Goal: Task Accomplishment & Management: Manage account settings

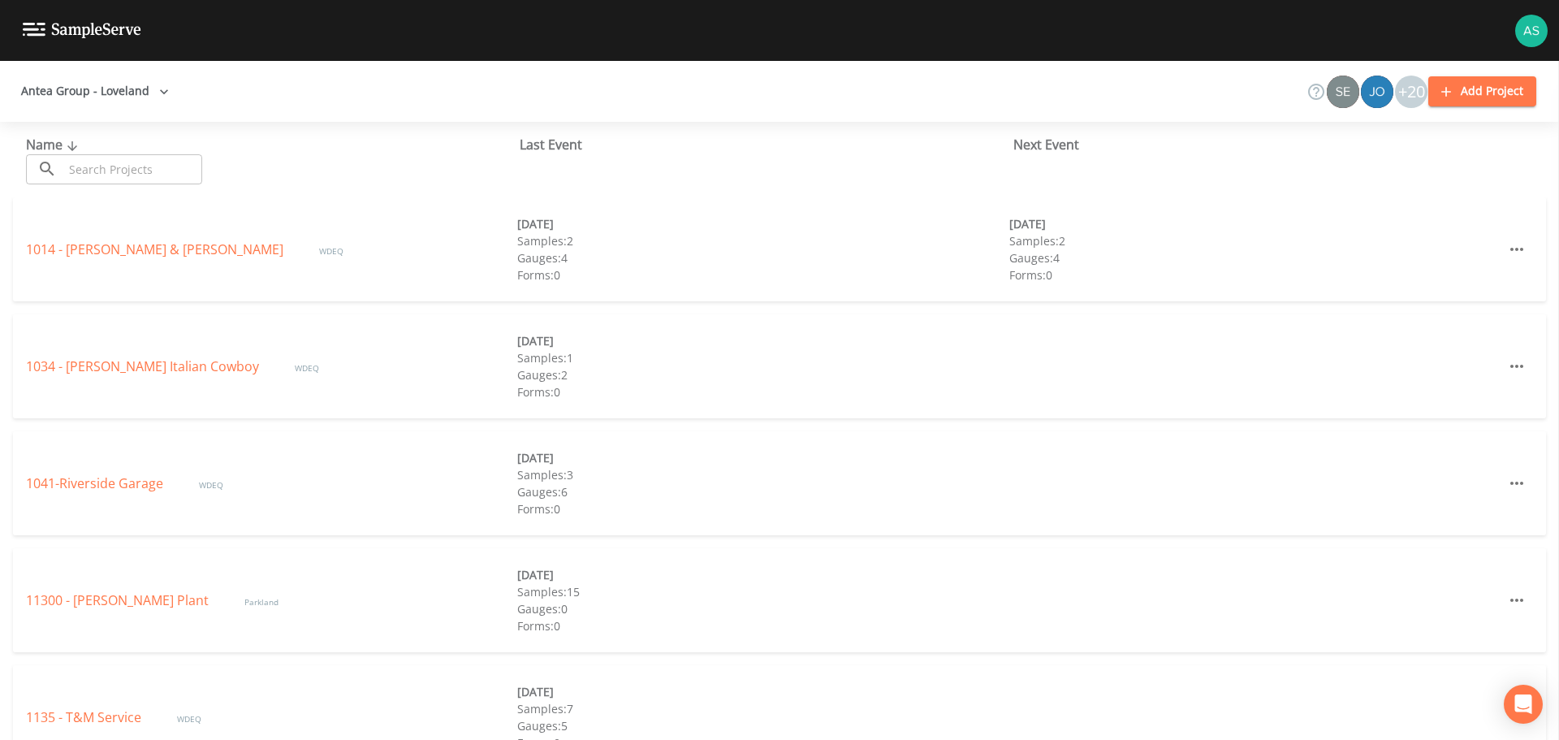
click at [1480, 104] on button "Add Project" at bounding box center [1482, 91] width 108 height 30
click at [1470, 99] on button "Add Project" at bounding box center [1482, 91] width 108 height 30
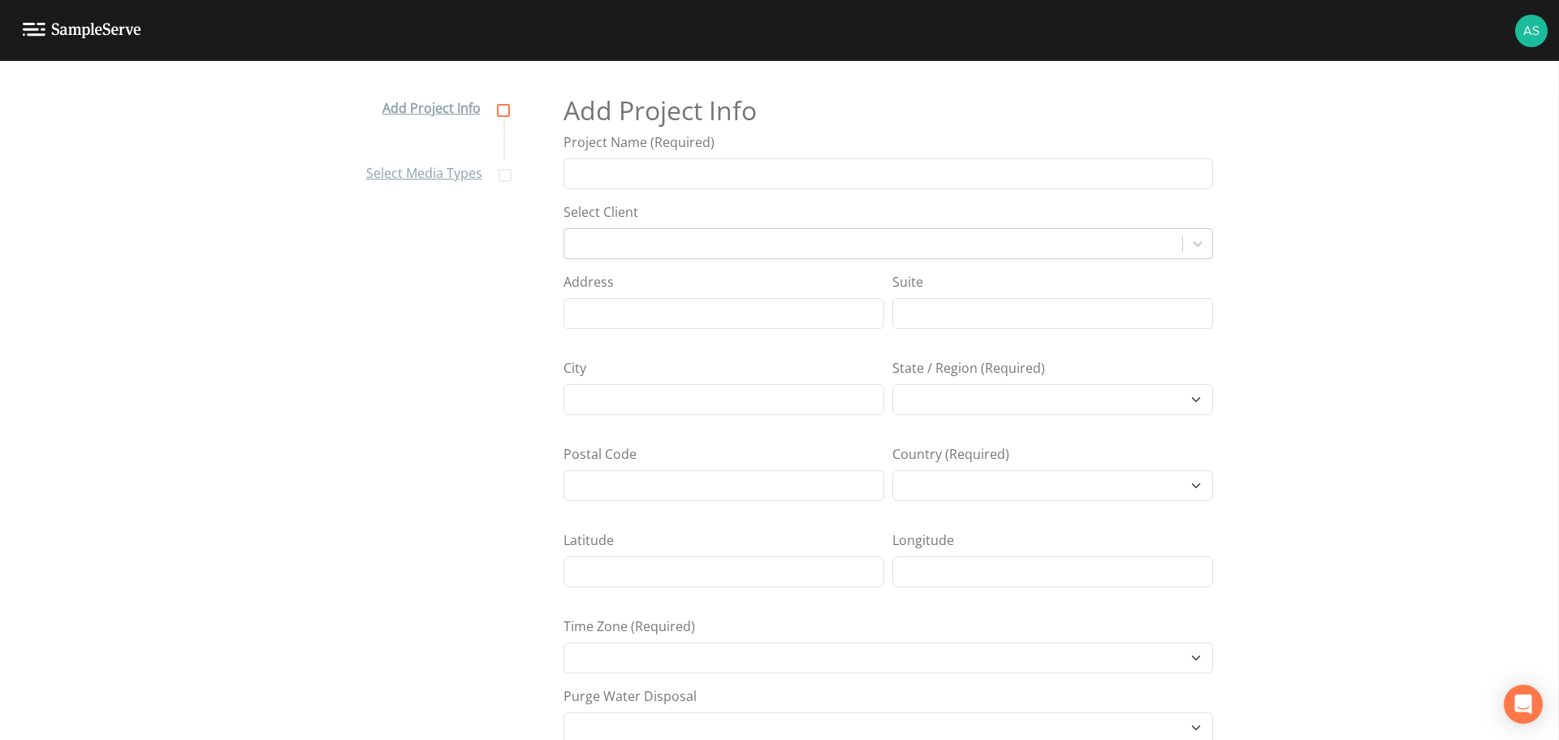
select select "[GEOGRAPHIC_DATA]/[GEOGRAPHIC_DATA]"
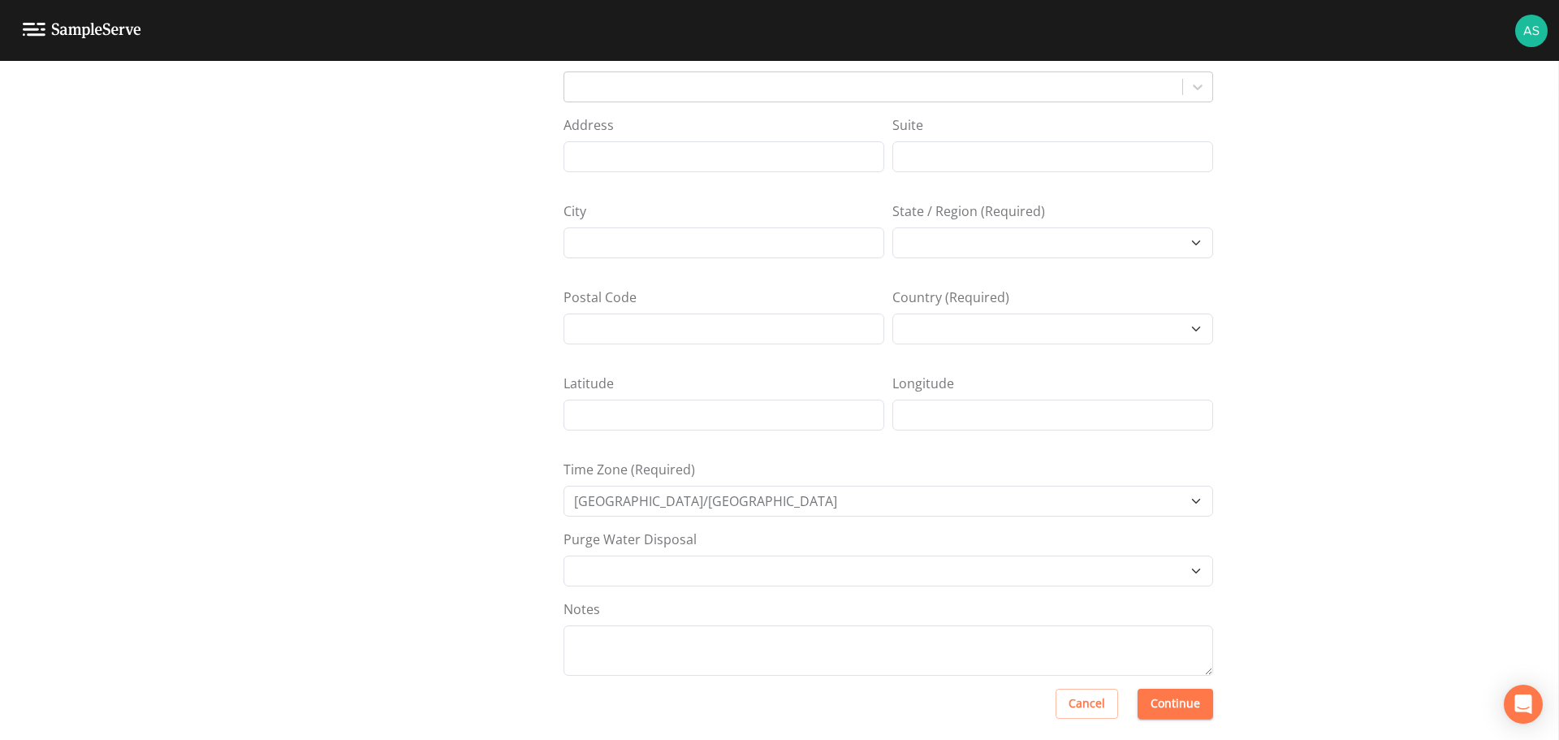
scroll to position [168, 0]
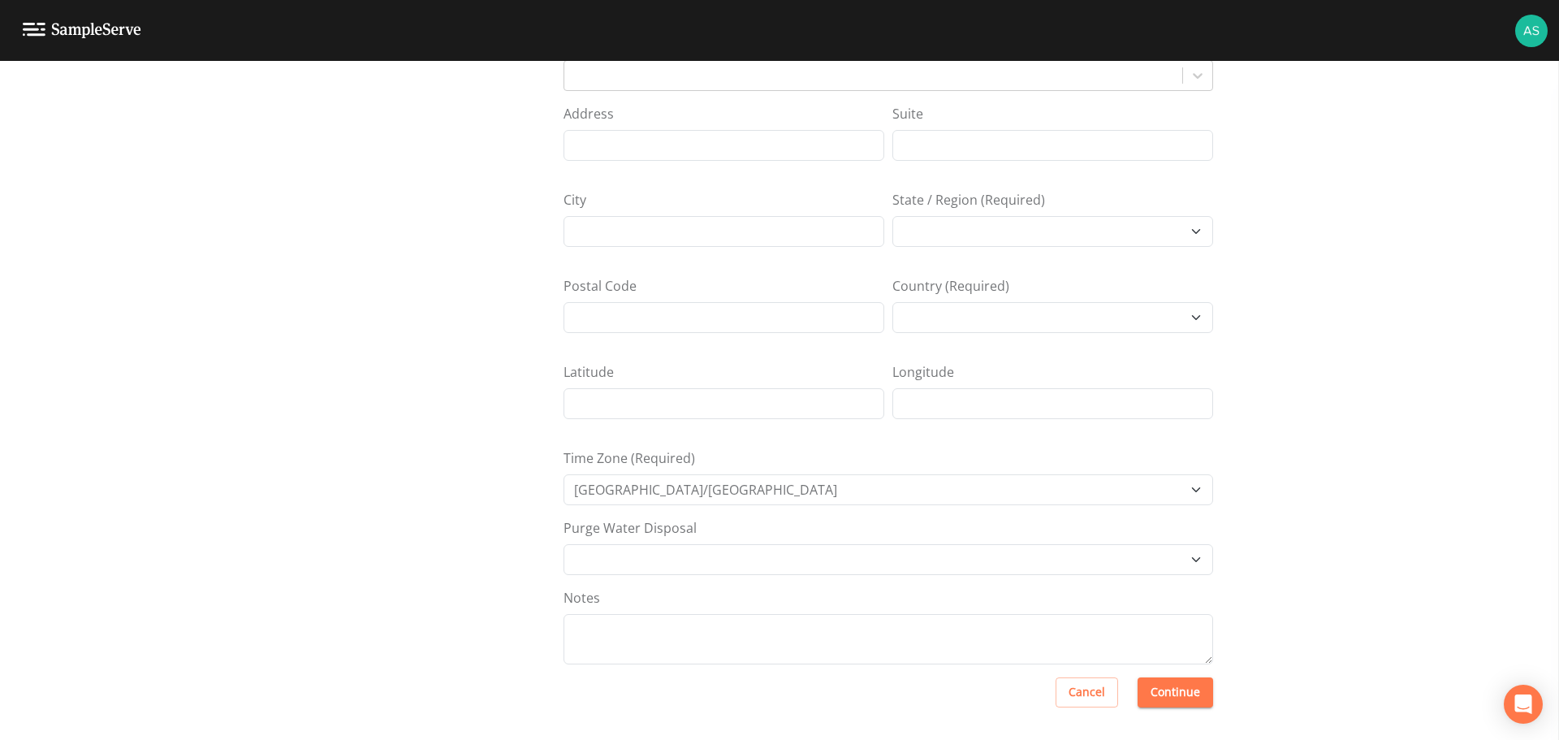
click at [1185, 699] on button "Continue" at bounding box center [1176, 692] width 76 height 30
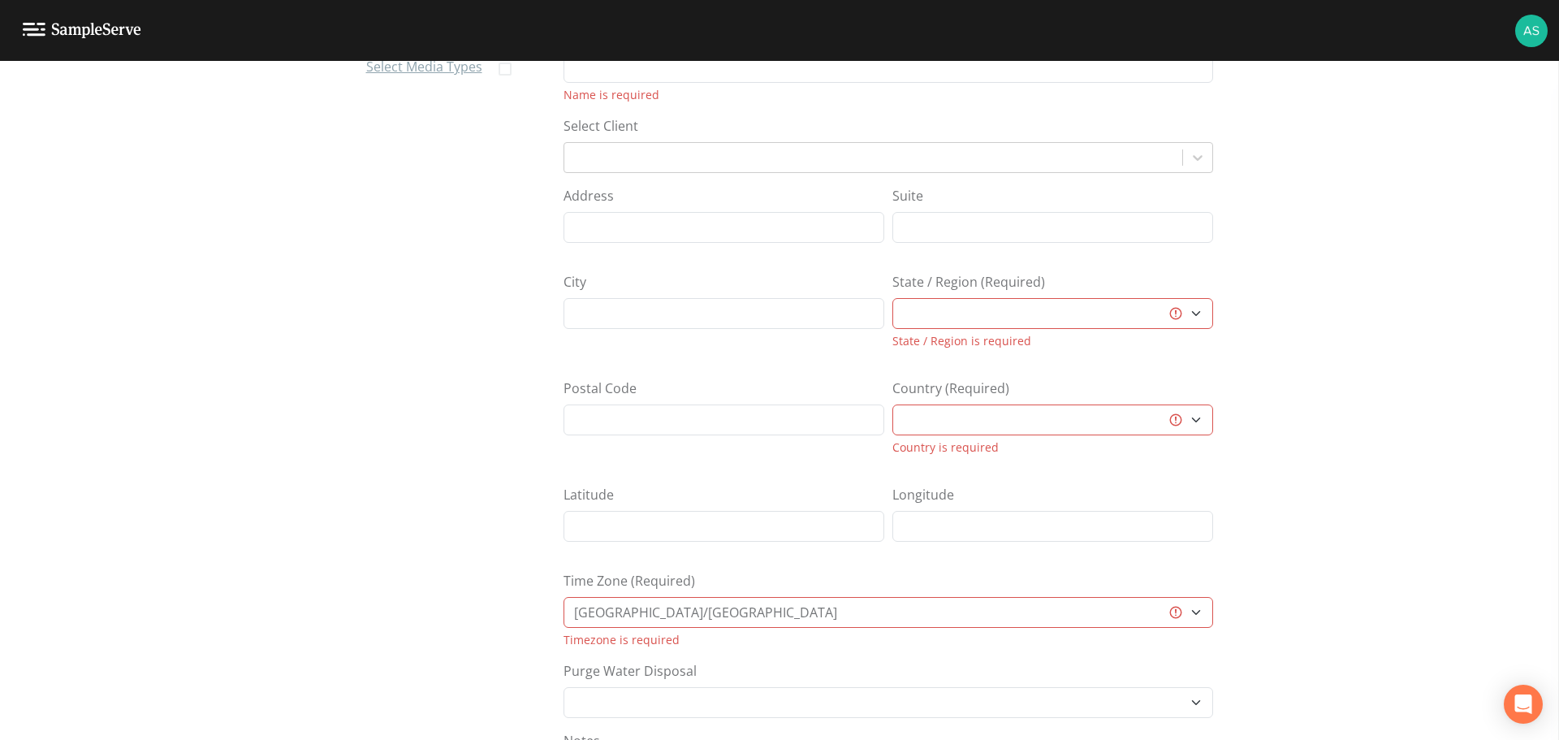
scroll to position [0, 0]
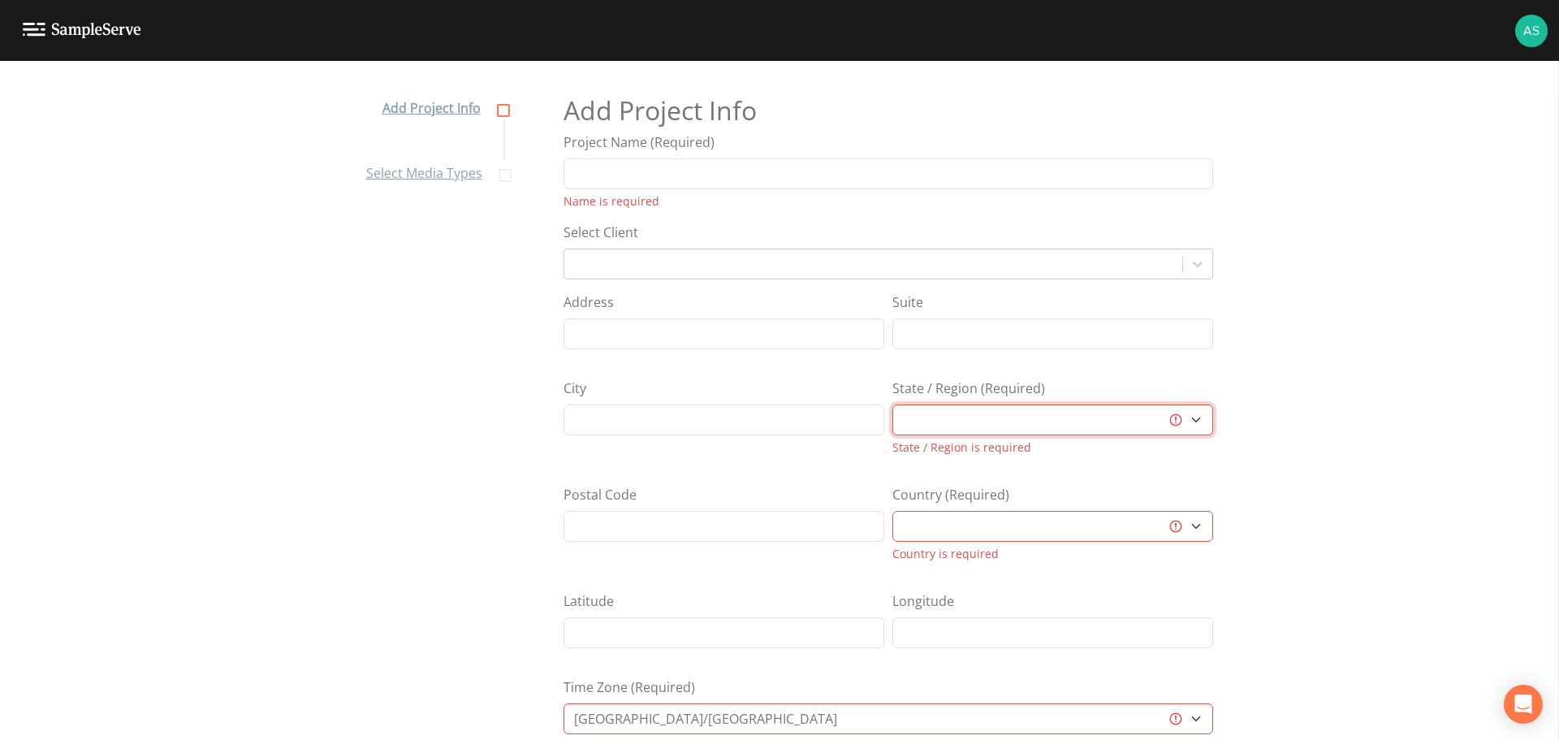
click at [1197, 423] on select "[GEOGRAPHIC_DATA] [GEOGRAPHIC_DATA] [GEOGRAPHIC_DATA] [GEOGRAPHIC_DATA] [GEOGRA…" at bounding box center [1052, 419] width 321 height 31
select select "7a860adc-c5e7-43de-8b50-94dec2922485"
click at [892, 404] on select "[GEOGRAPHIC_DATA] [GEOGRAPHIC_DATA] [GEOGRAPHIC_DATA] [GEOGRAPHIC_DATA] [GEOGRA…" at bounding box center [1052, 419] width 321 height 31
select select "[GEOGRAPHIC_DATA]"
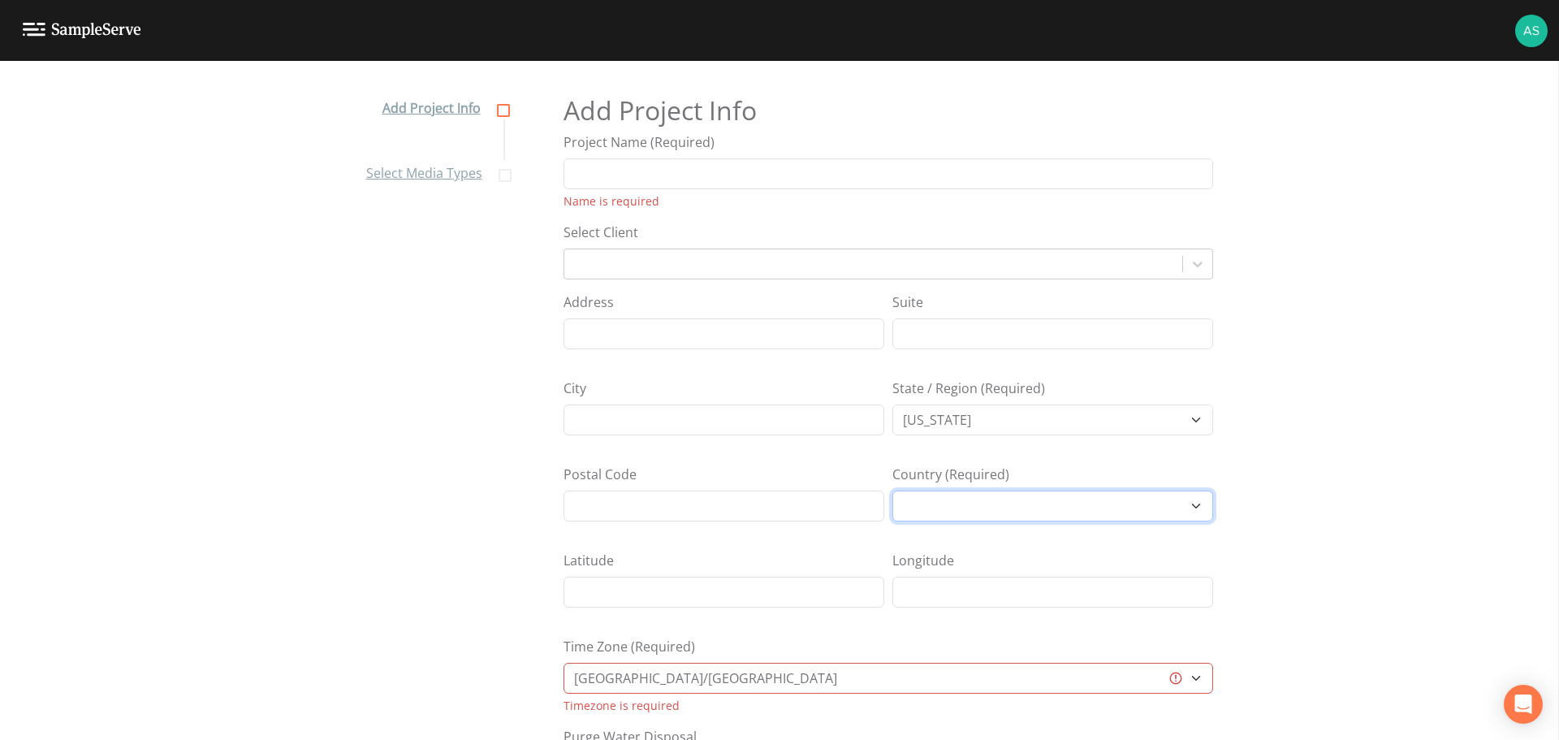
click at [1199, 509] on select "[GEOGRAPHIC_DATA]" at bounding box center [1052, 505] width 321 height 31
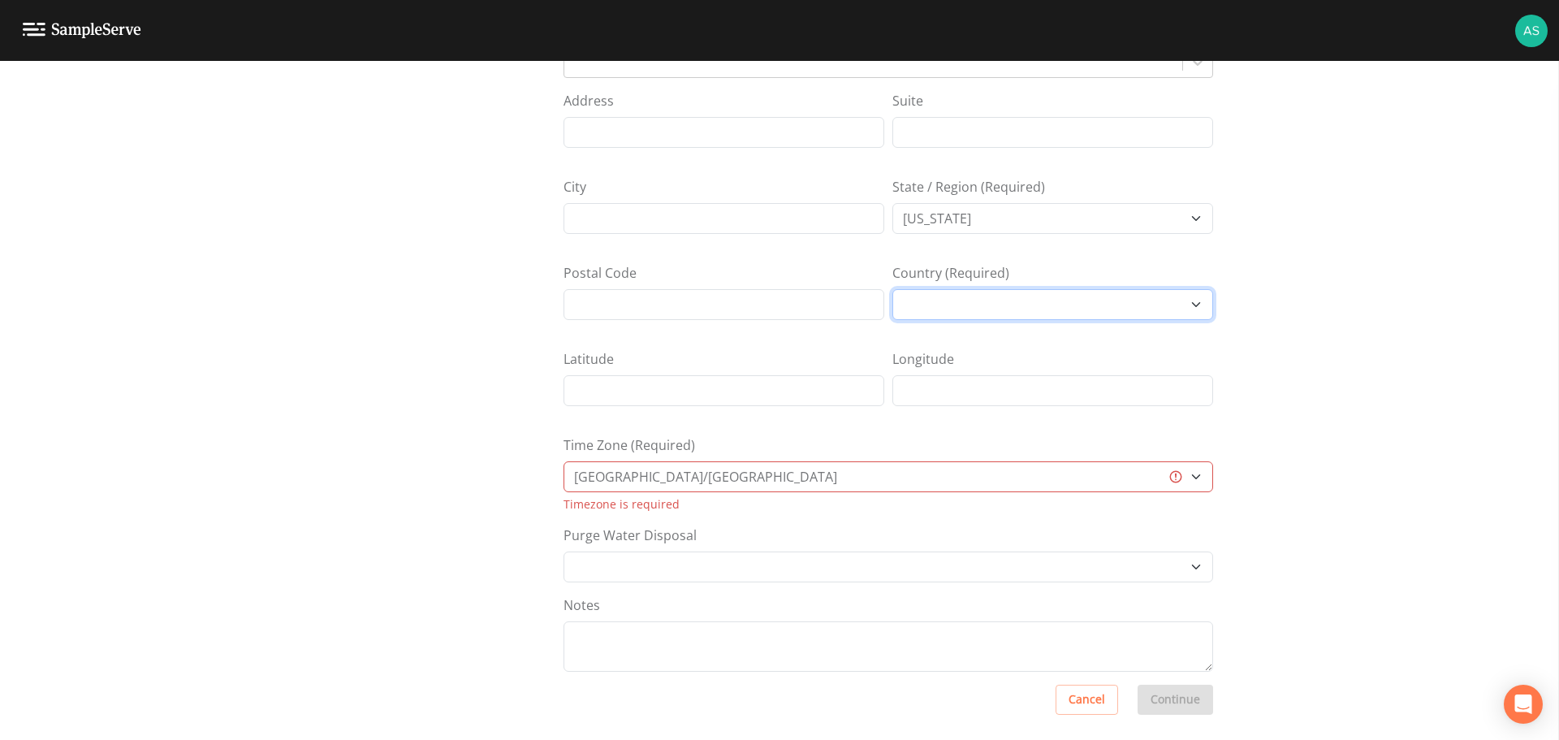
scroll to position [209, 0]
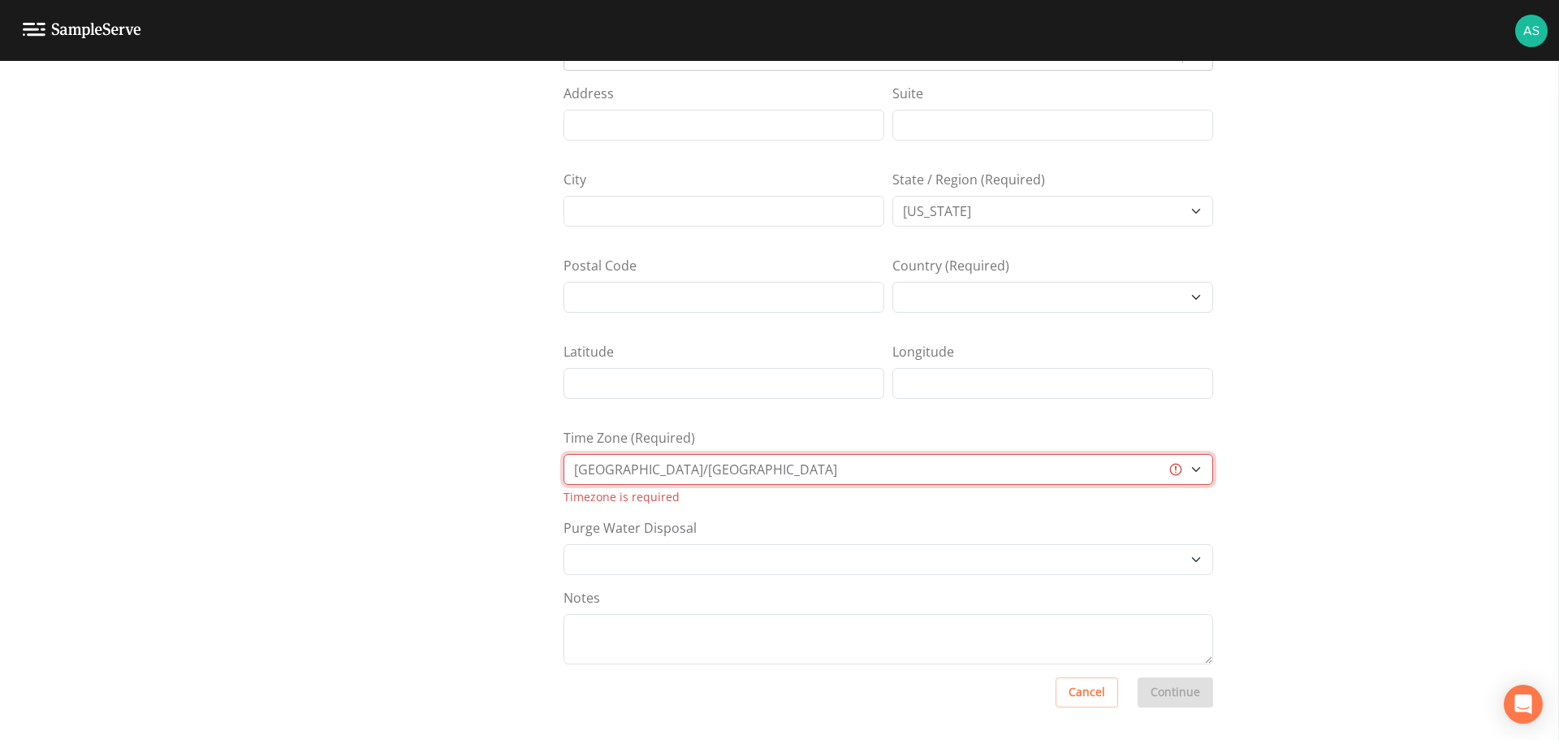
click at [996, 469] on select "[GEOGRAPHIC_DATA]/[GEOGRAPHIC_DATA] [GEOGRAPHIC_DATA]/[GEOGRAPHIC_DATA] [GEOGRA…" at bounding box center [889, 469] width 650 height 31
select select "MST"
click at [564, 474] on select "[GEOGRAPHIC_DATA]/[GEOGRAPHIC_DATA] [GEOGRAPHIC_DATA]/[GEOGRAPHIC_DATA] [GEOGRA…" at bounding box center [889, 469] width 650 height 31
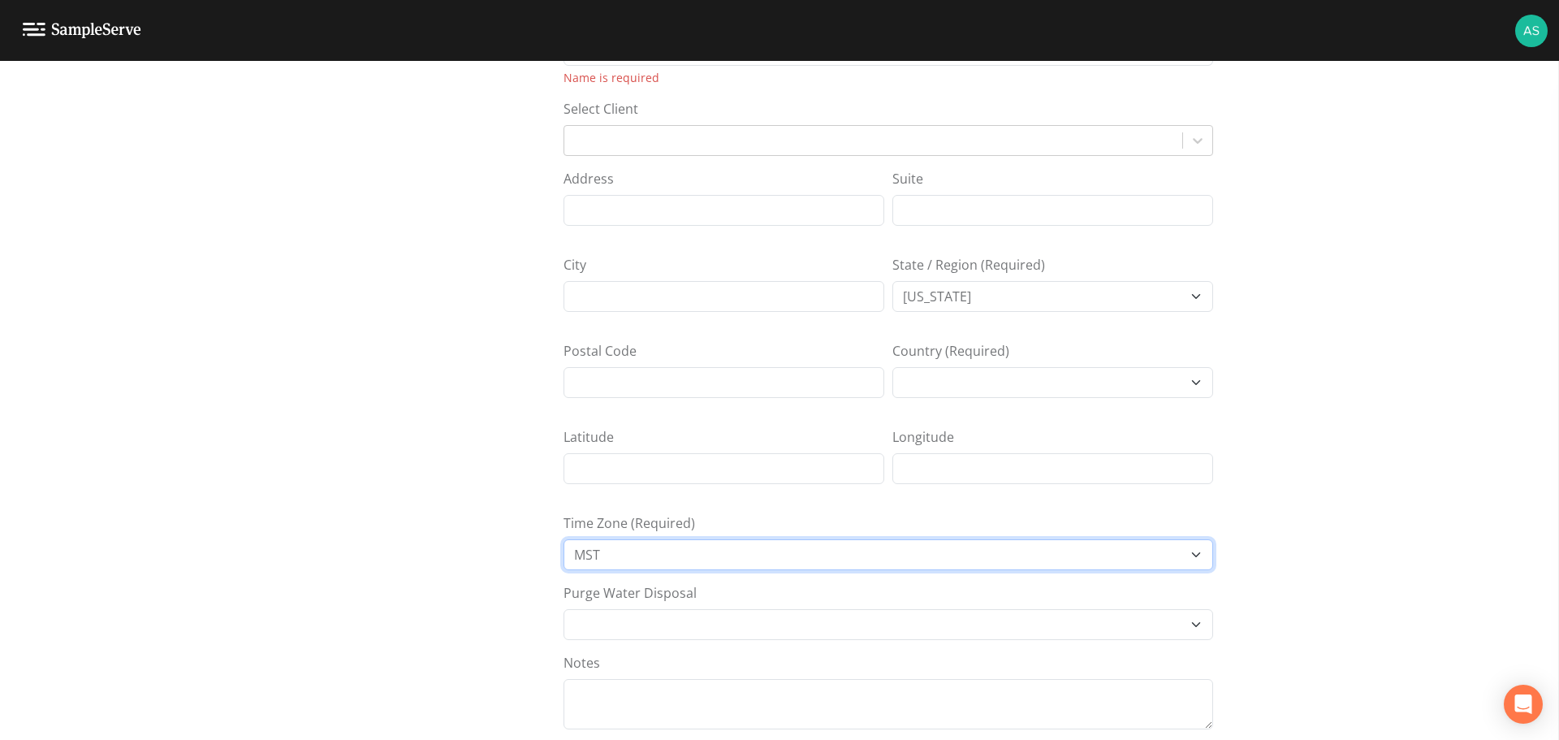
scroll to position [0, 0]
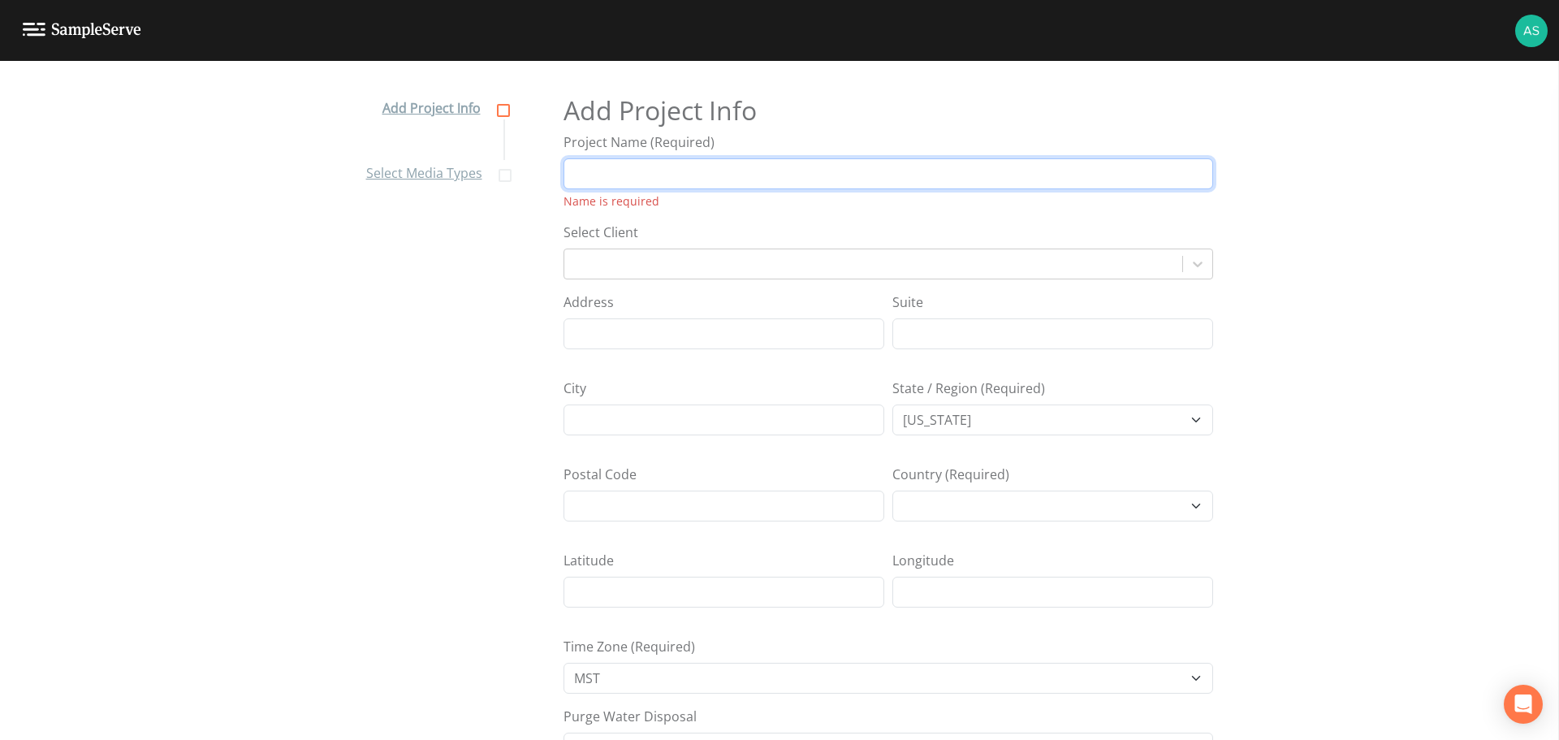
click at [681, 175] on input "Project Name (Required)" at bounding box center [889, 173] width 650 height 31
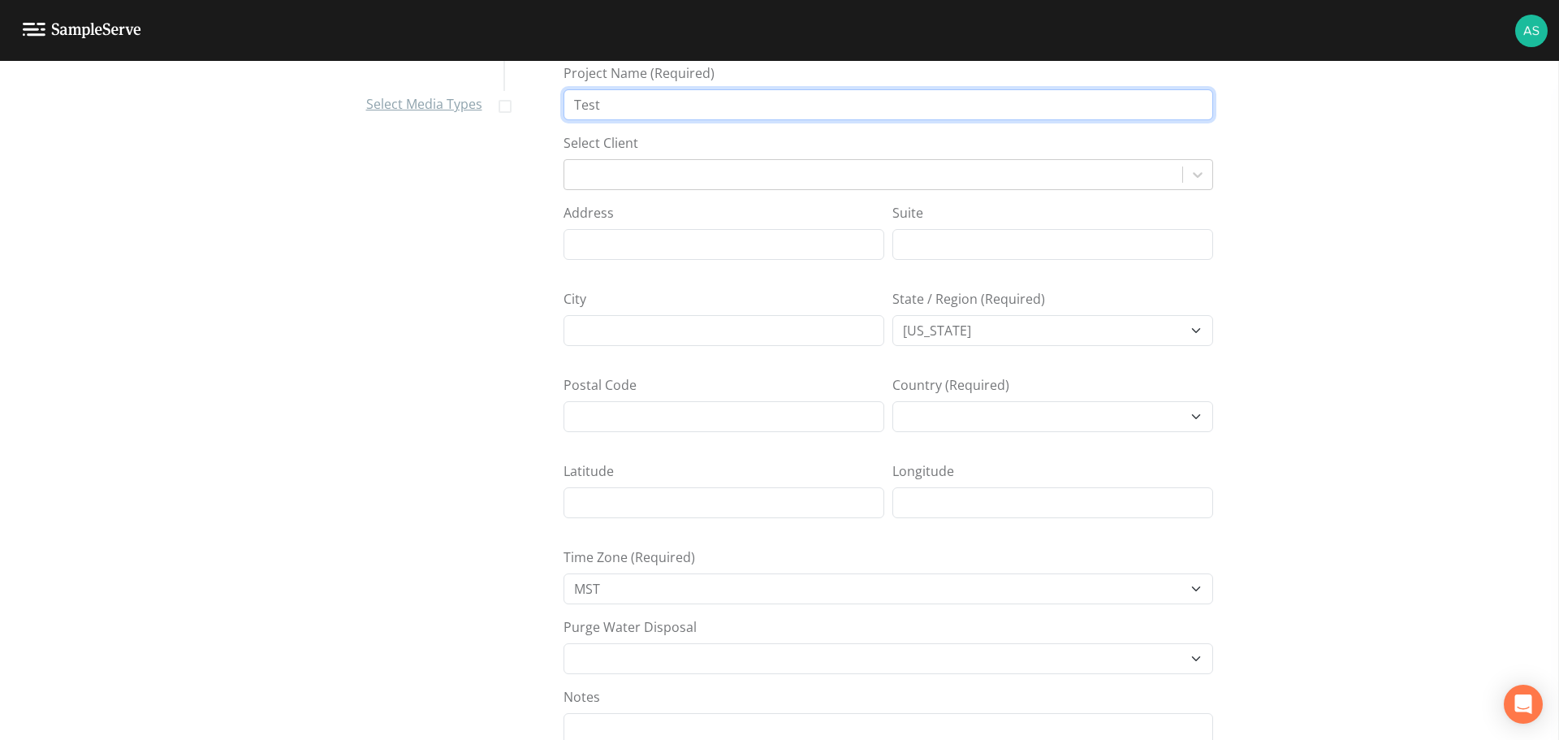
scroll to position [168, 0]
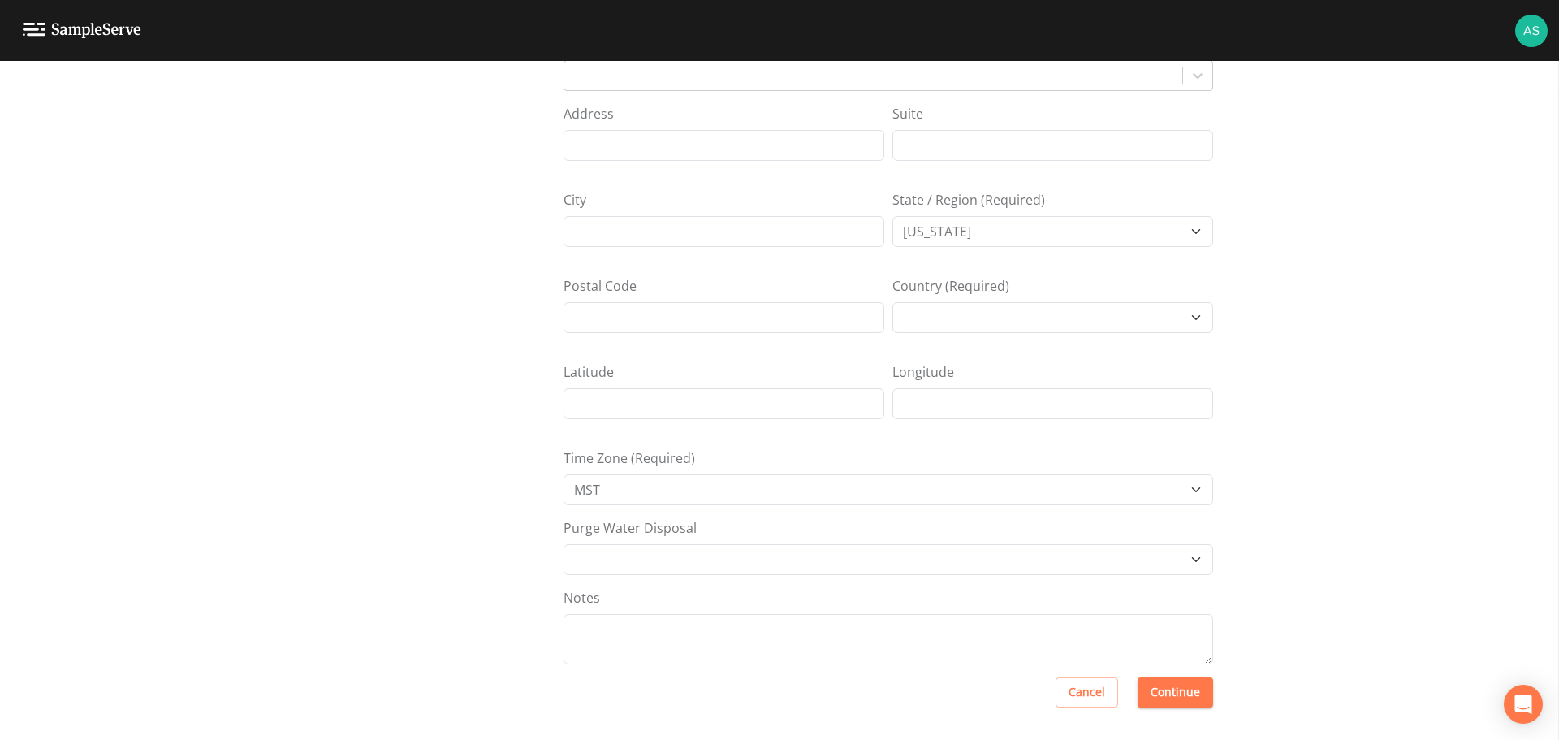
type input "Test"
click at [1186, 691] on button "Continue" at bounding box center [1176, 692] width 76 height 30
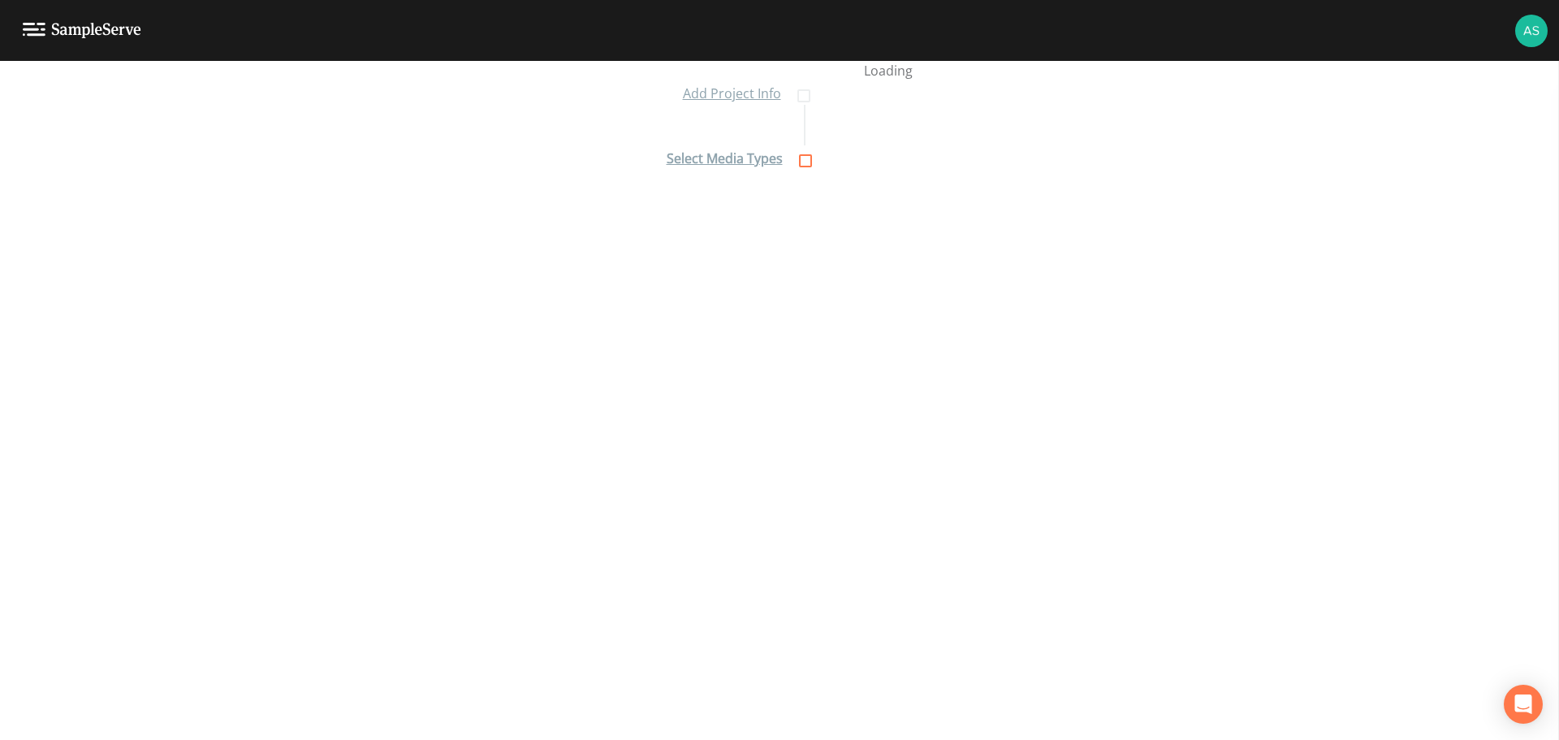
scroll to position [15, 0]
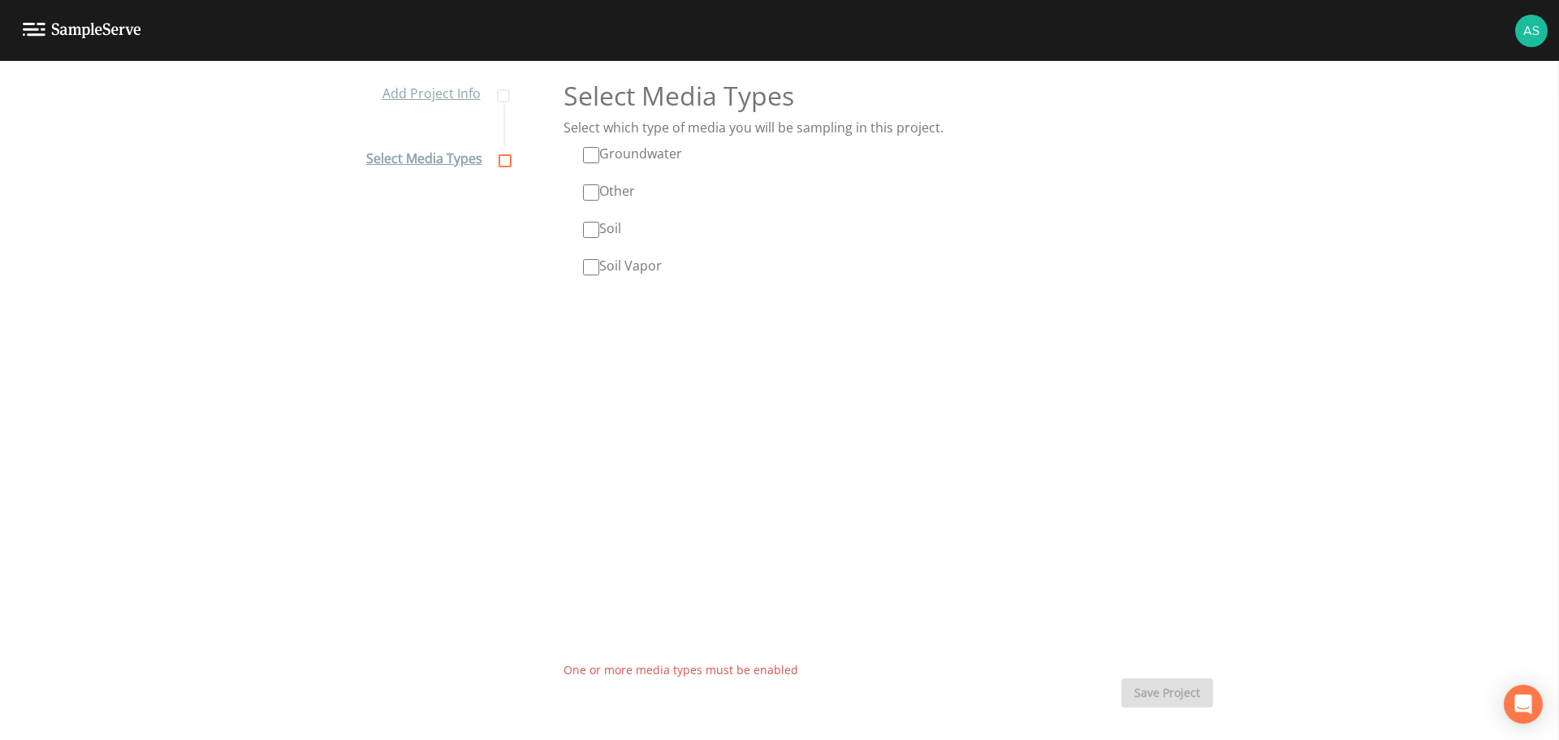
click at [586, 154] on input "Groundwater" at bounding box center [591, 155] width 16 height 16
checkbox input "true"
click at [590, 229] on input "Soil" at bounding box center [591, 230] width 16 height 16
checkbox input "true"
click at [437, 94] on link "Add Project Info" at bounding box center [444, 92] width 124 height 24
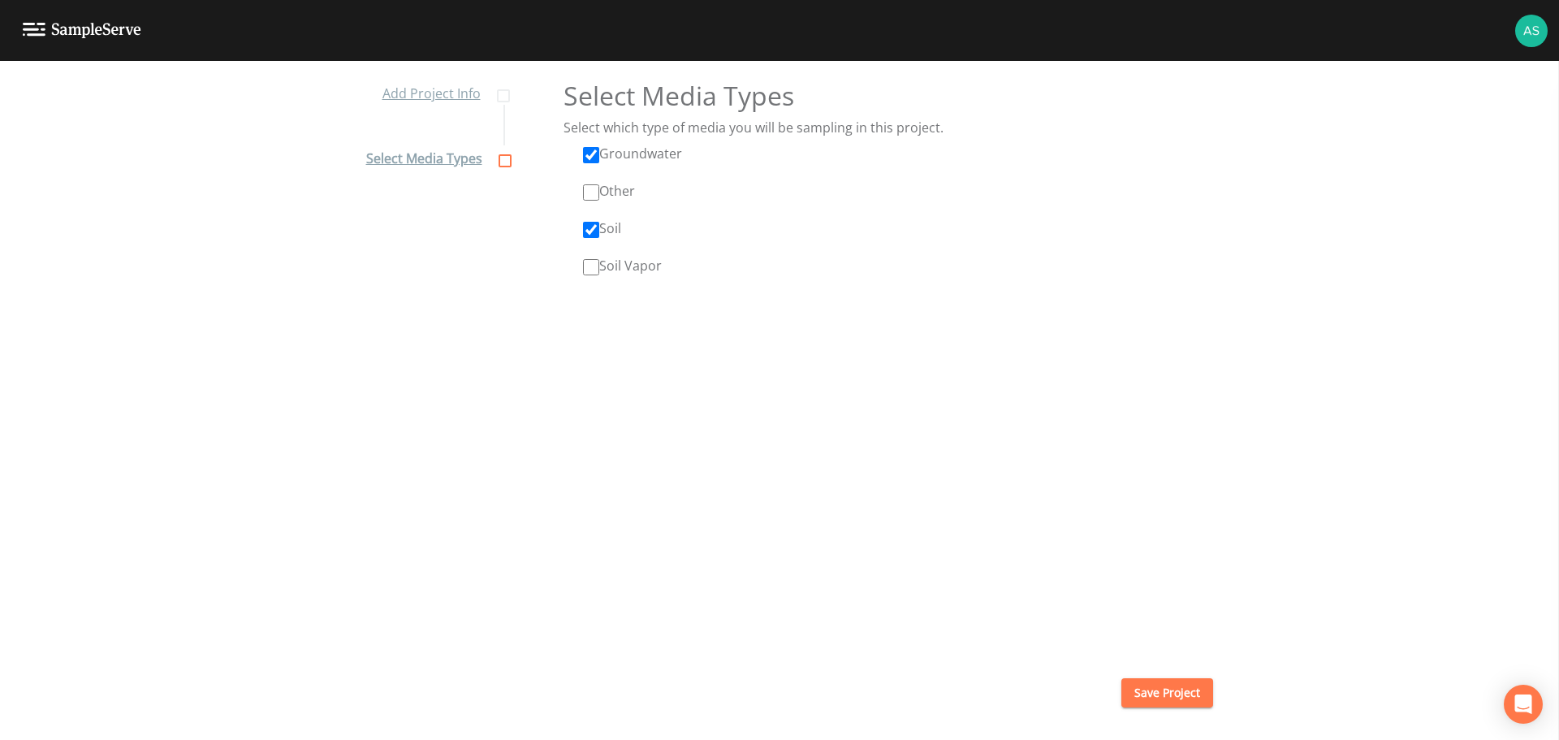
select select "7a860adc-c5e7-43de-8b50-94dec2922485"
select select "[GEOGRAPHIC_DATA]"
select select "MST"
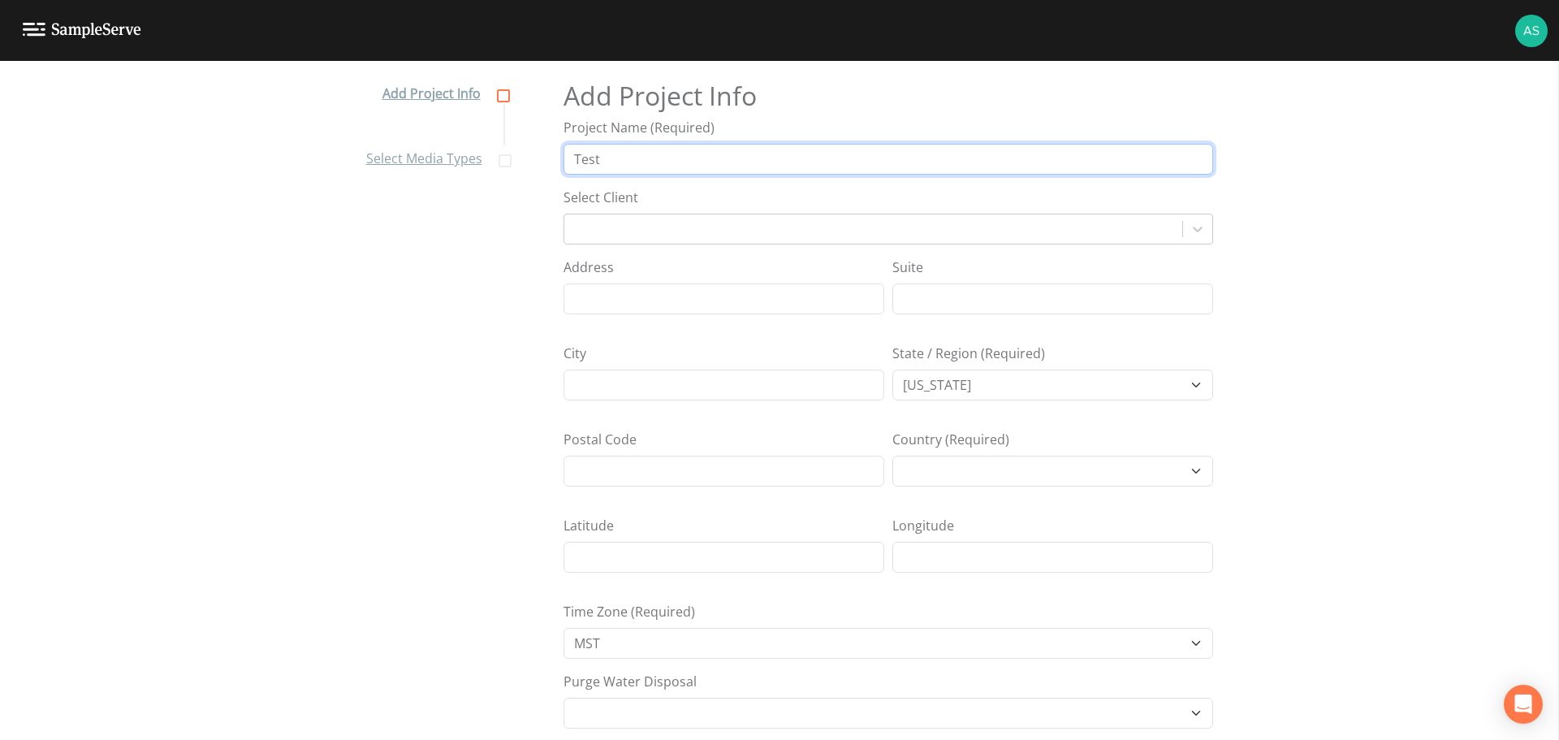
click at [650, 159] on input "Test" at bounding box center [889, 159] width 650 height 31
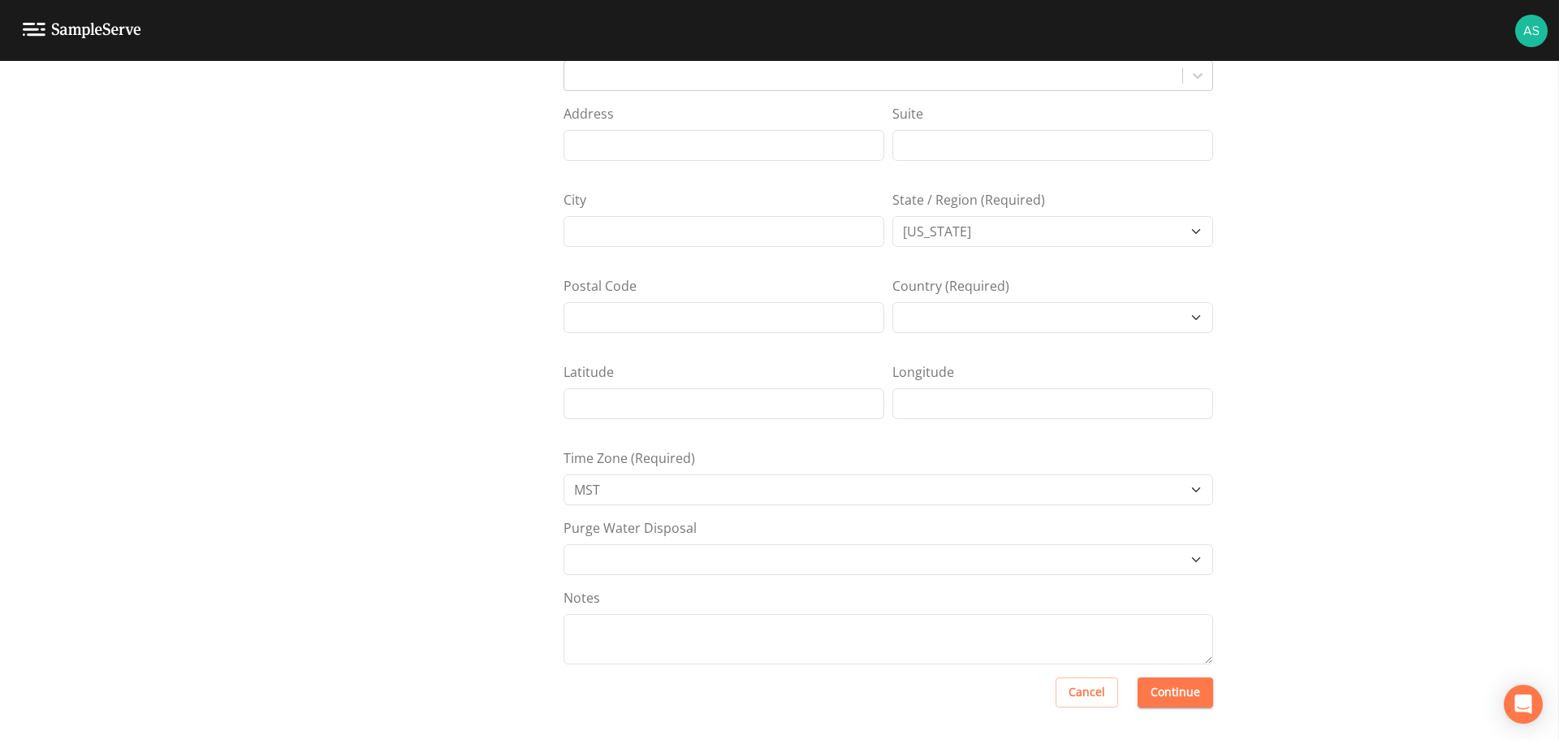
type input "Test [PERSON_NAME]"
click at [1177, 680] on button "Continue" at bounding box center [1176, 692] width 76 height 30
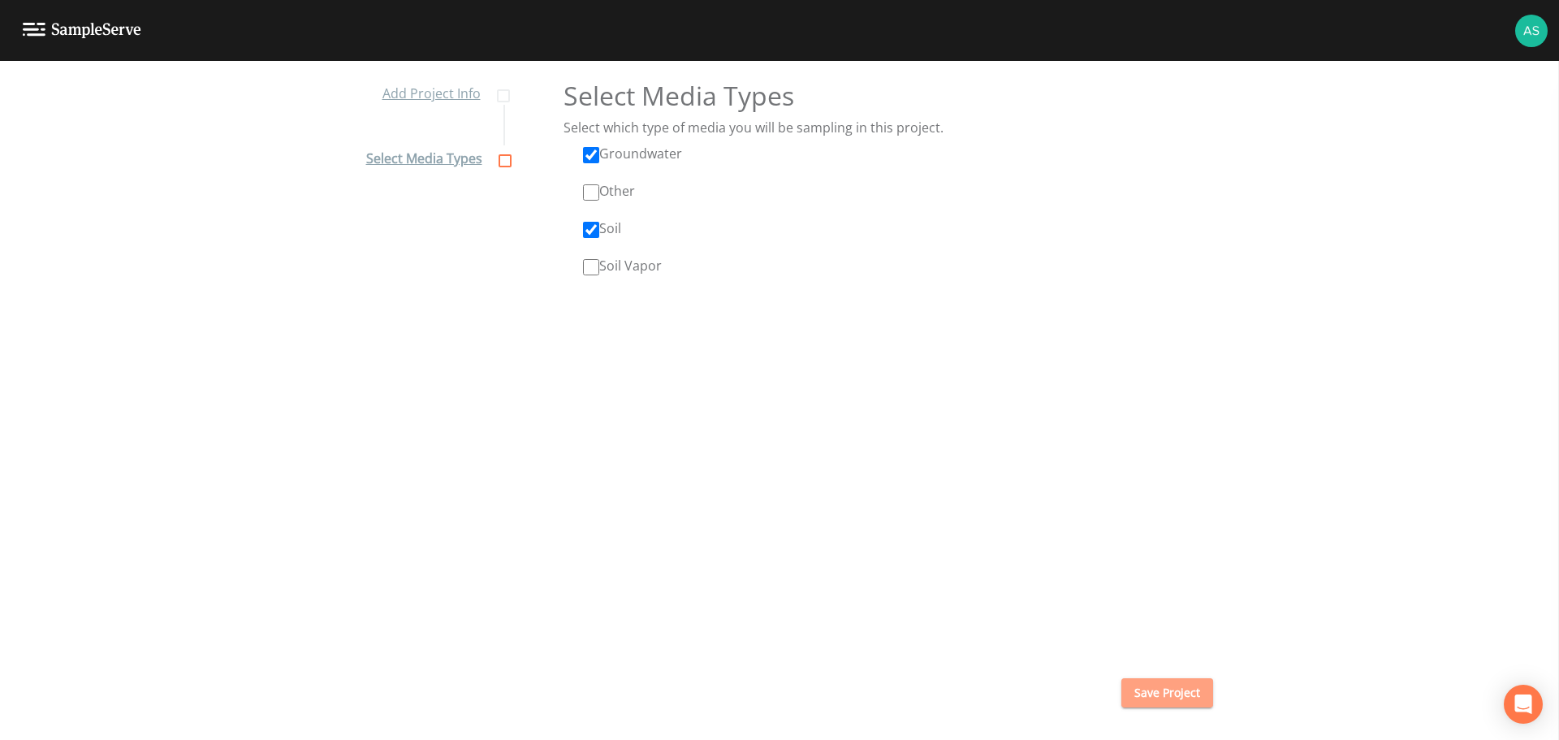
click at [1172, 690] on button "Save Project" at bounding box center [1167, 693] width 92 height 30
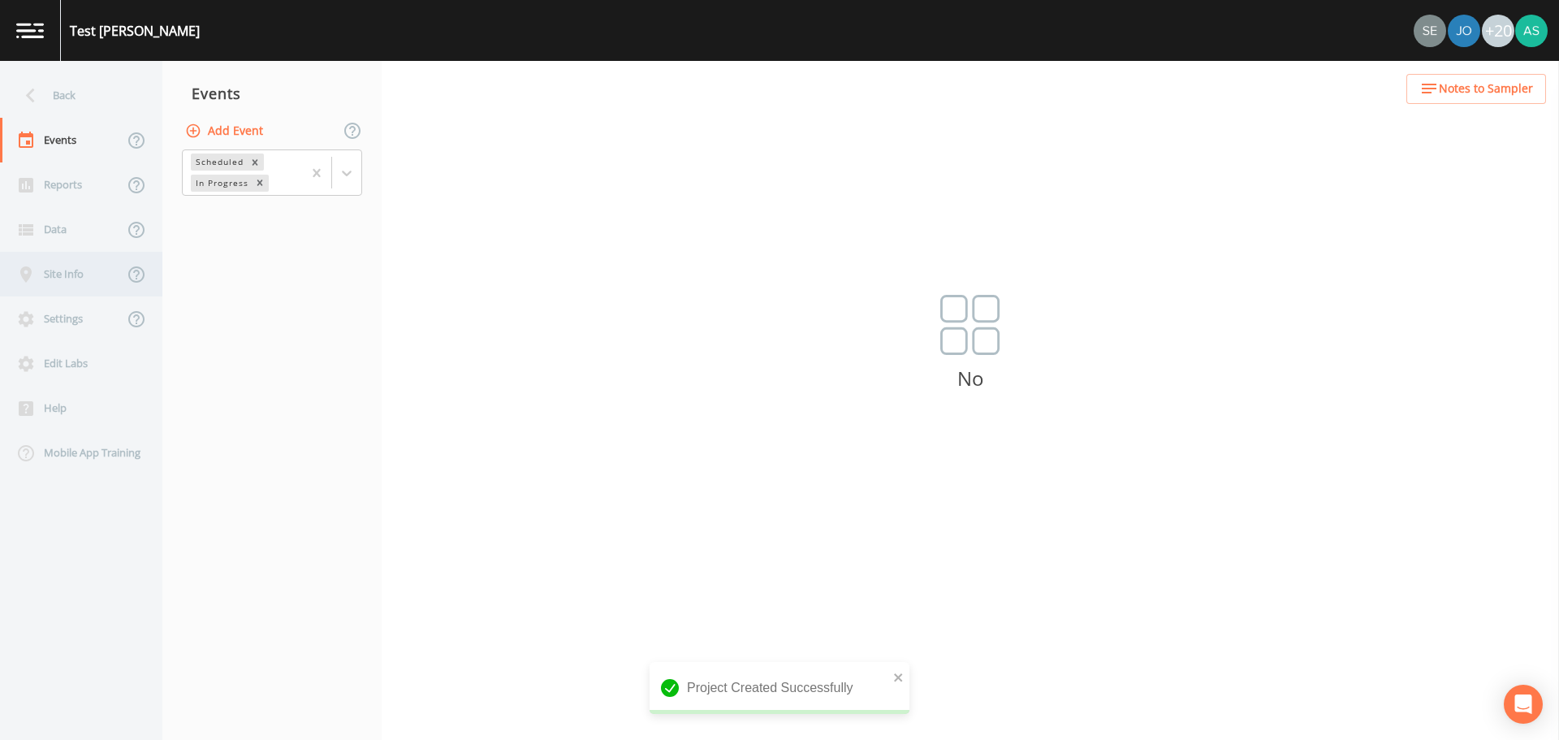
click at [66, 275] on div "Site Info" at bounding box center [61, 274] width 123 height 45
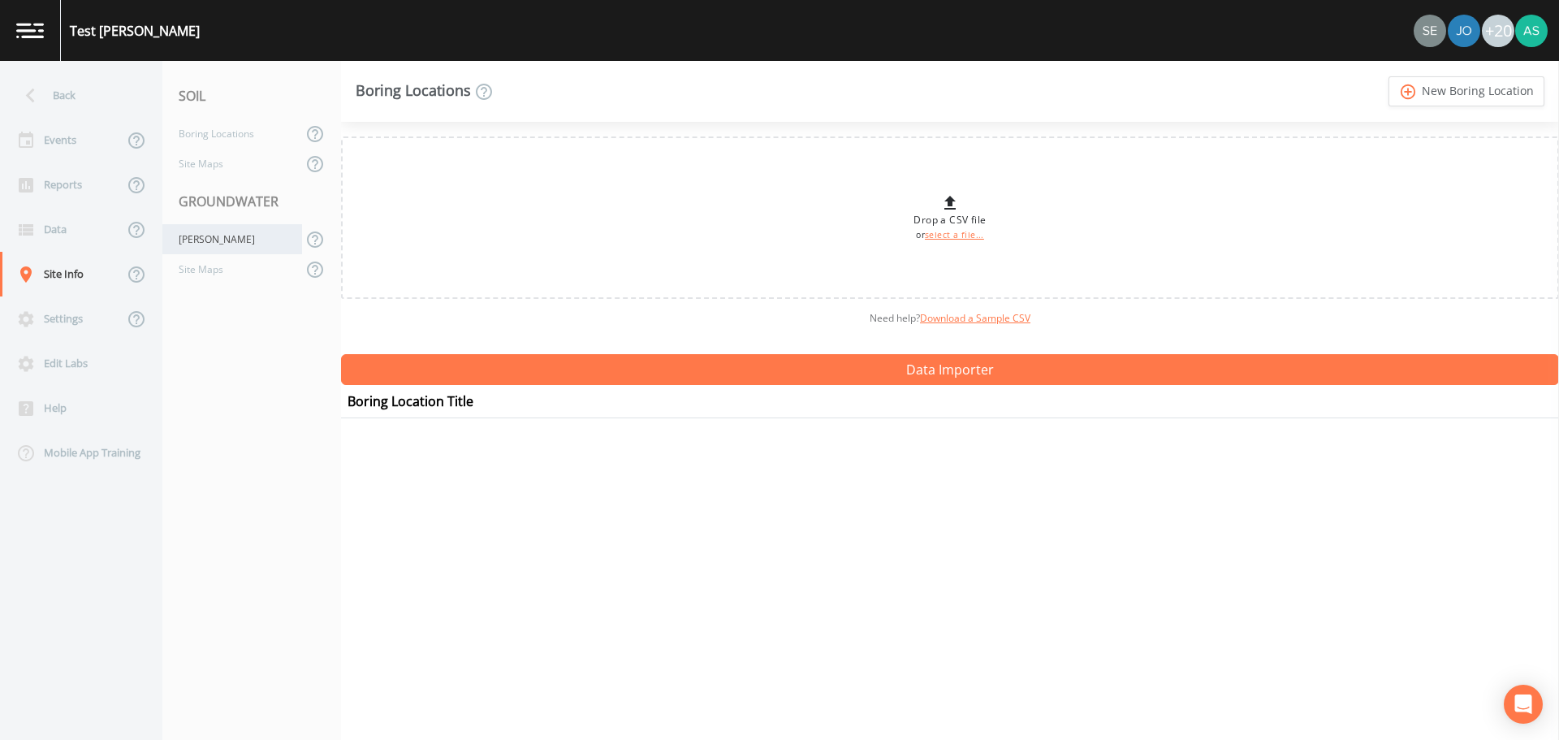
click at [210, 244] on div "[PERSON_NAME]" at bounding box center [232, 239] width 140 height 30
click at [67, 137] on div "Events" at bounding box center [61, 140] width 123 height 45
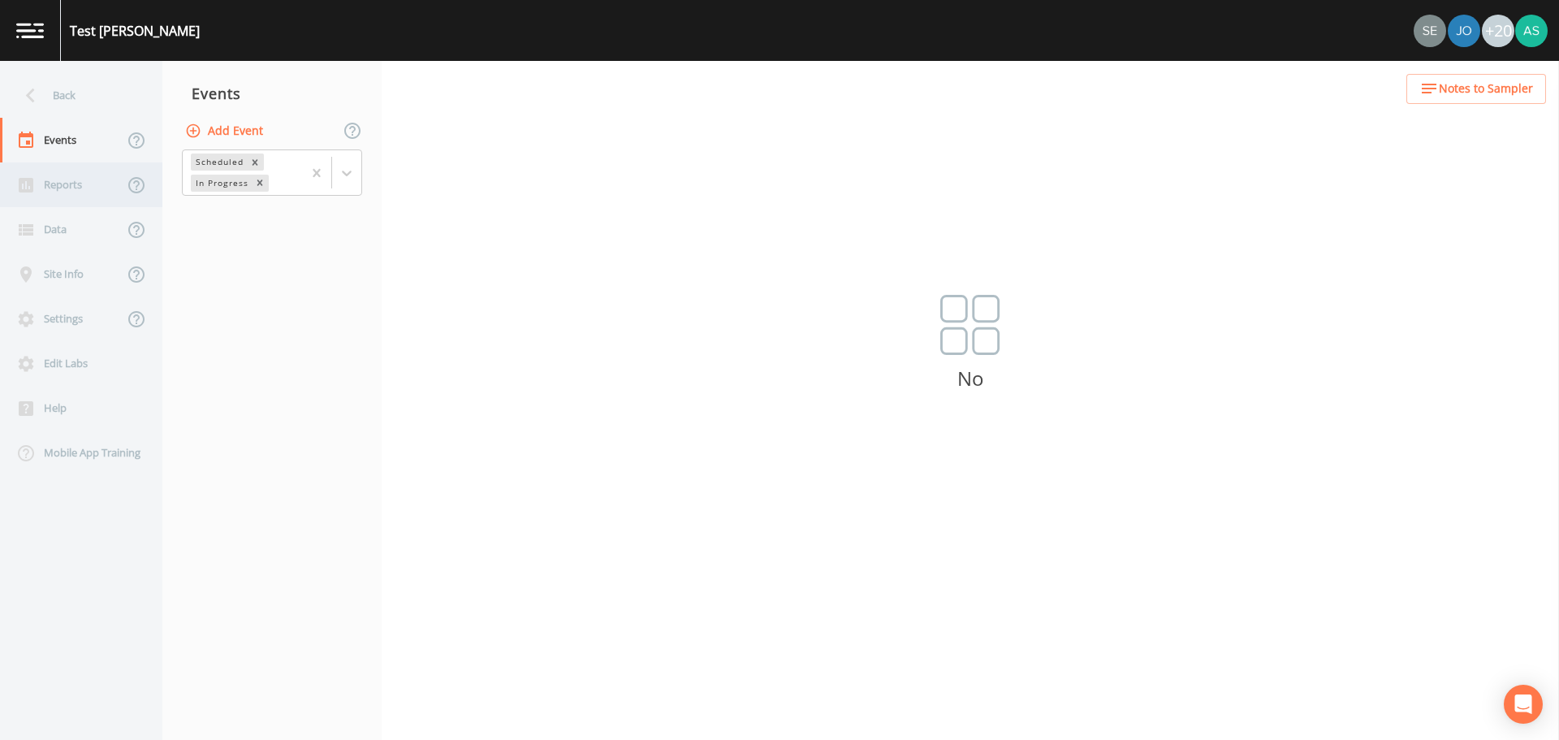
click at [68, 184] on div "Reports" at bounding box center [61, 184] width 123 height 45
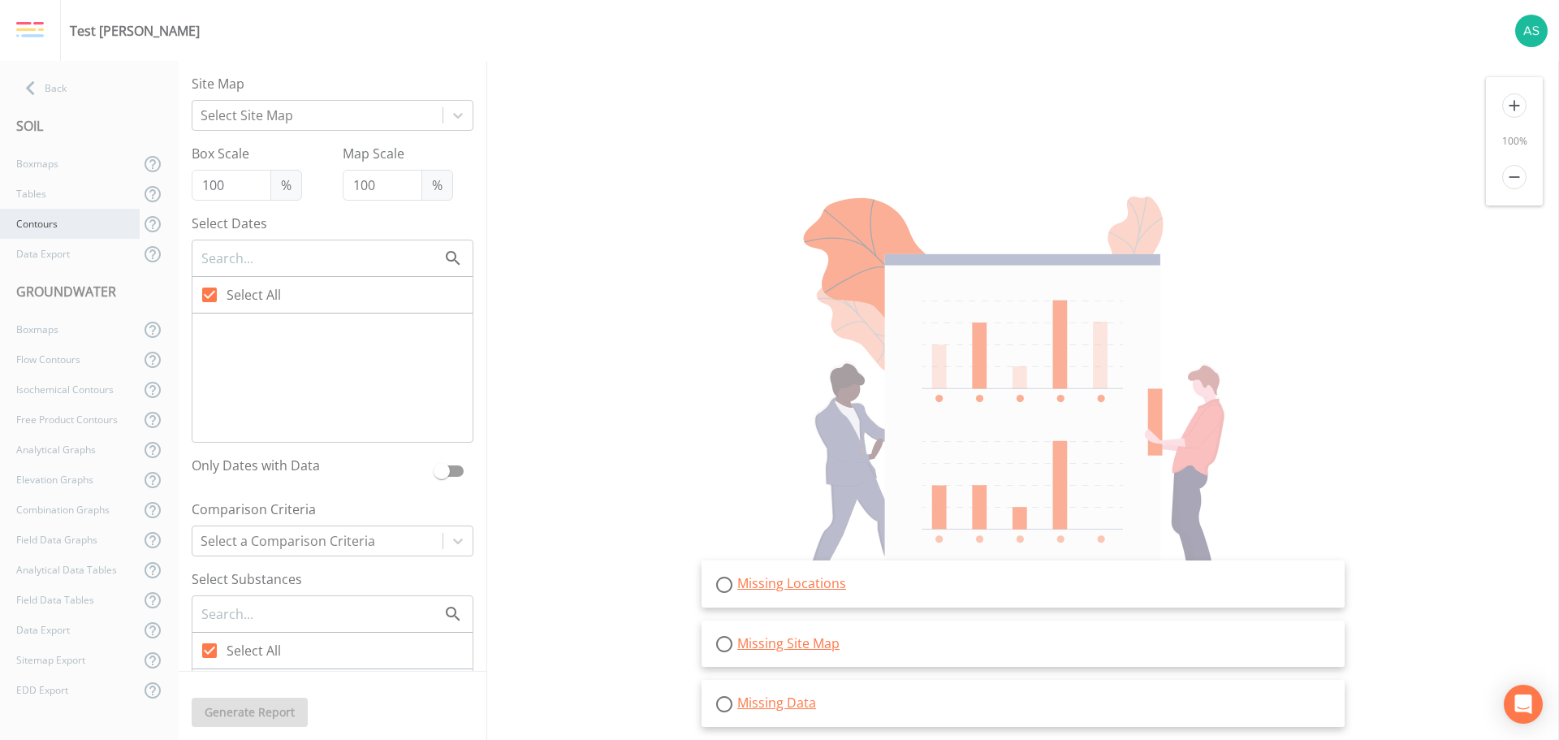
click at [58, 224] on div "Contours" at bounding box center [70, 224] width 140 height 30
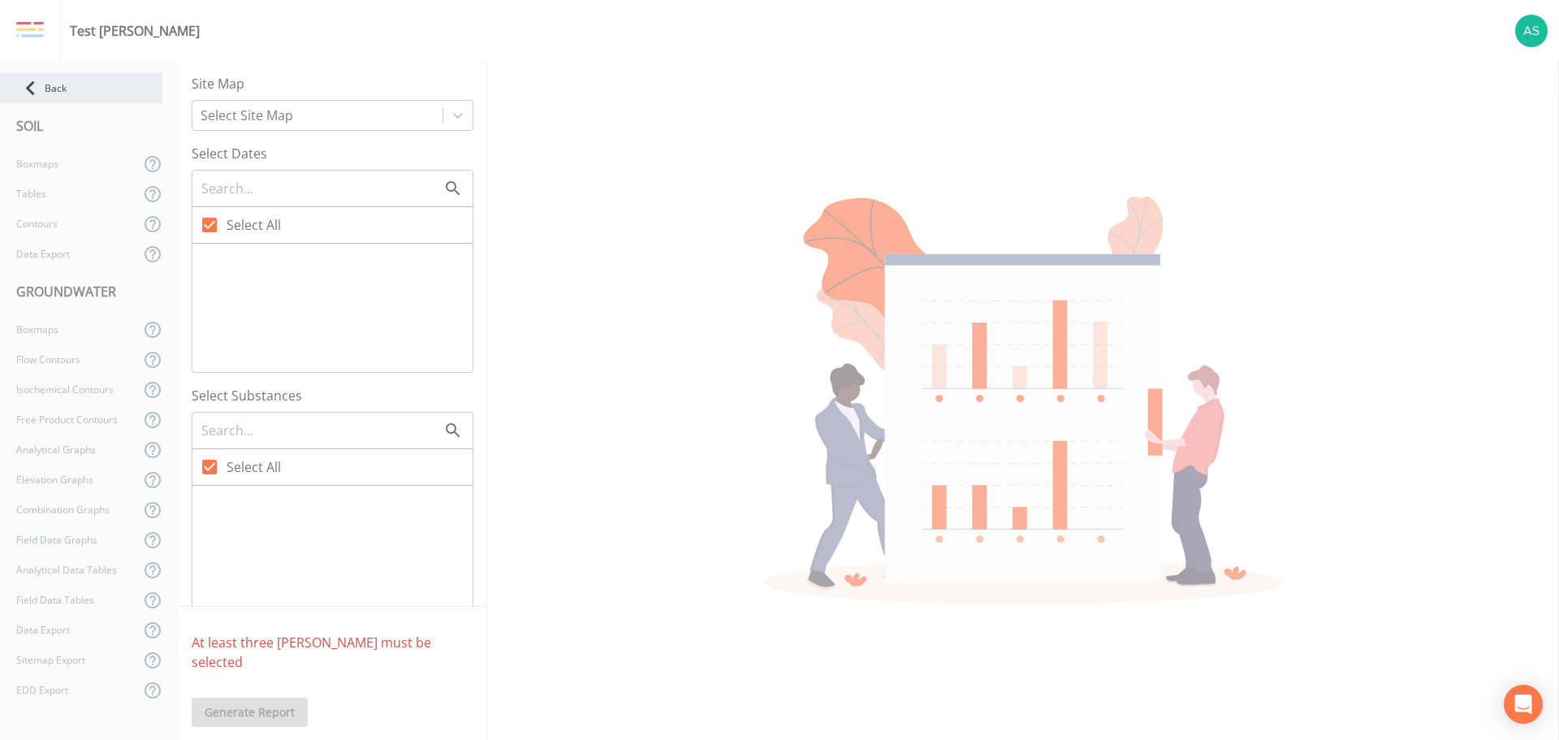
click at [37, 90] on icon at bounding box center [30, 88] width 28 height 28
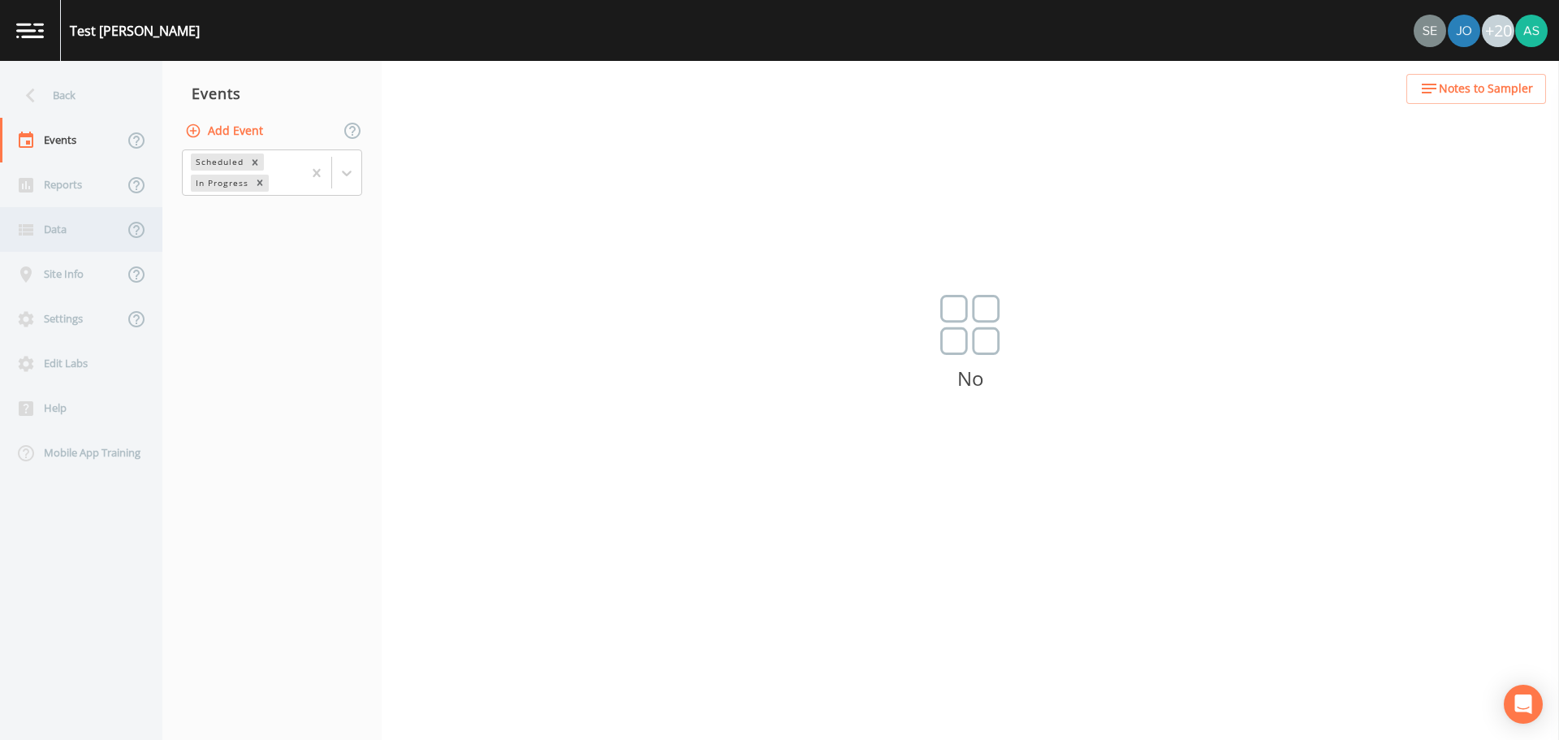
click at [64, 227] on div "Data" at bounding box center [61, 229] width 123 height 45
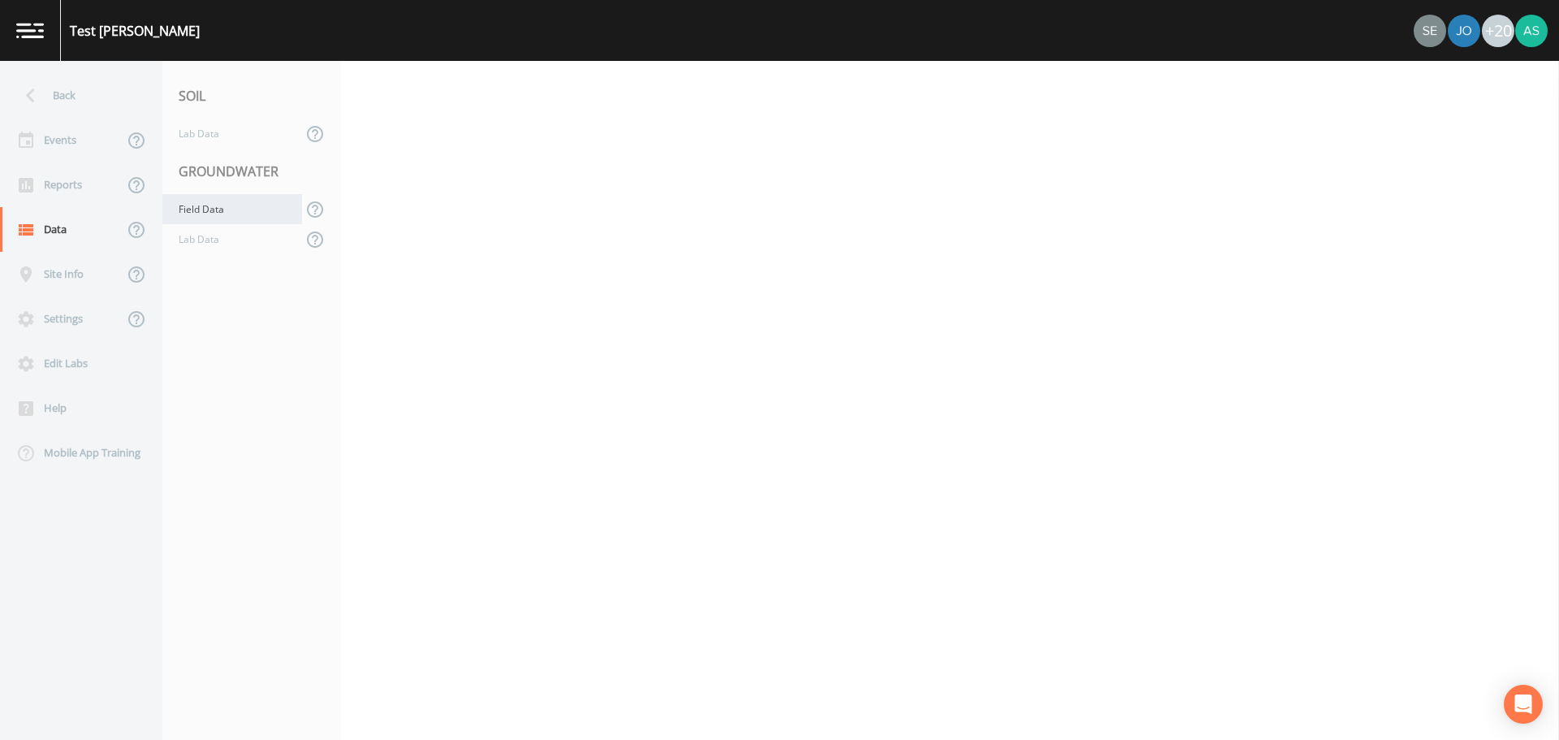
click at [214, 223] on div "Field Data" at bounding box center [232, 209] width 140 height 30
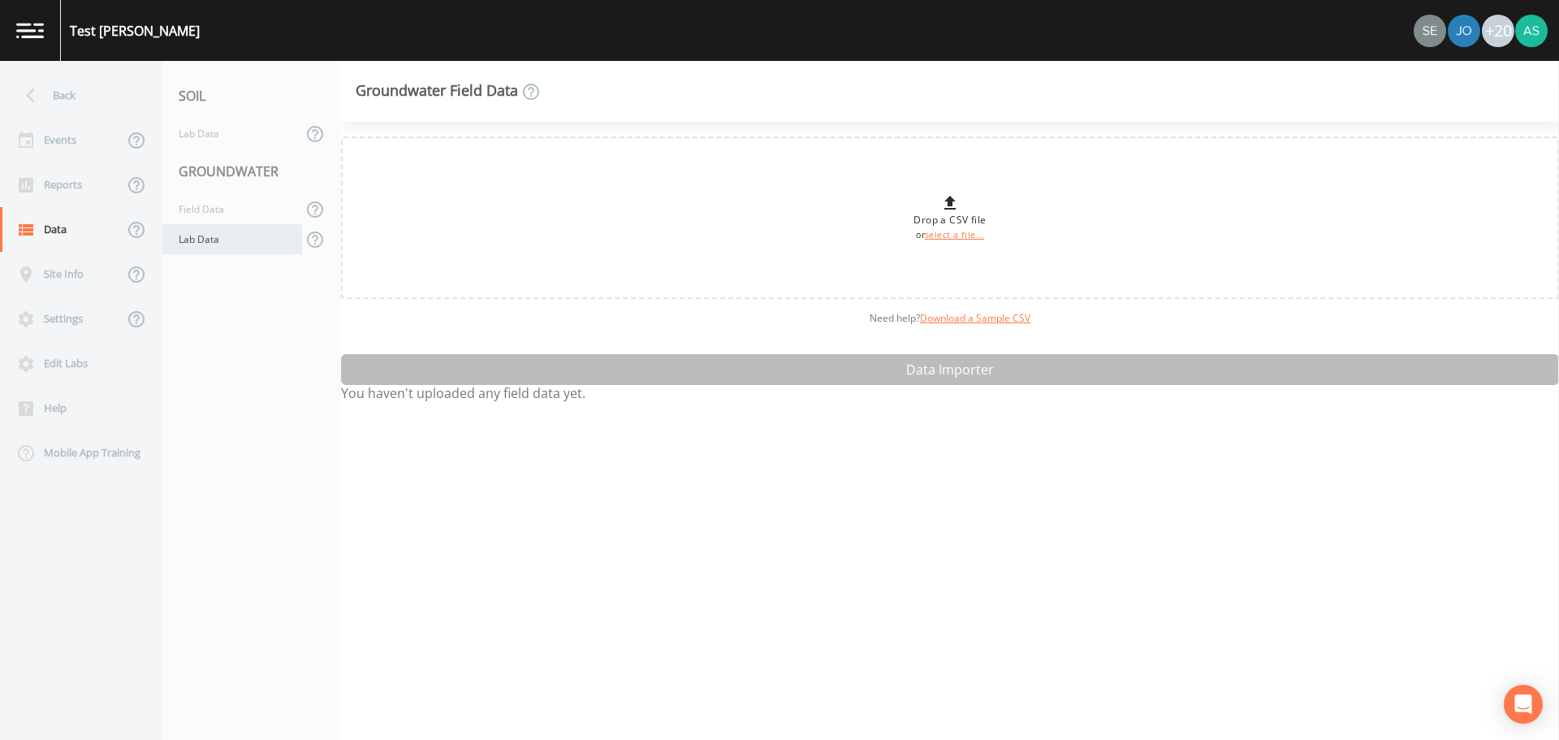
click at [215, 249] on div "Lab Data" at bounding box center [232, 239] width 140 height 30
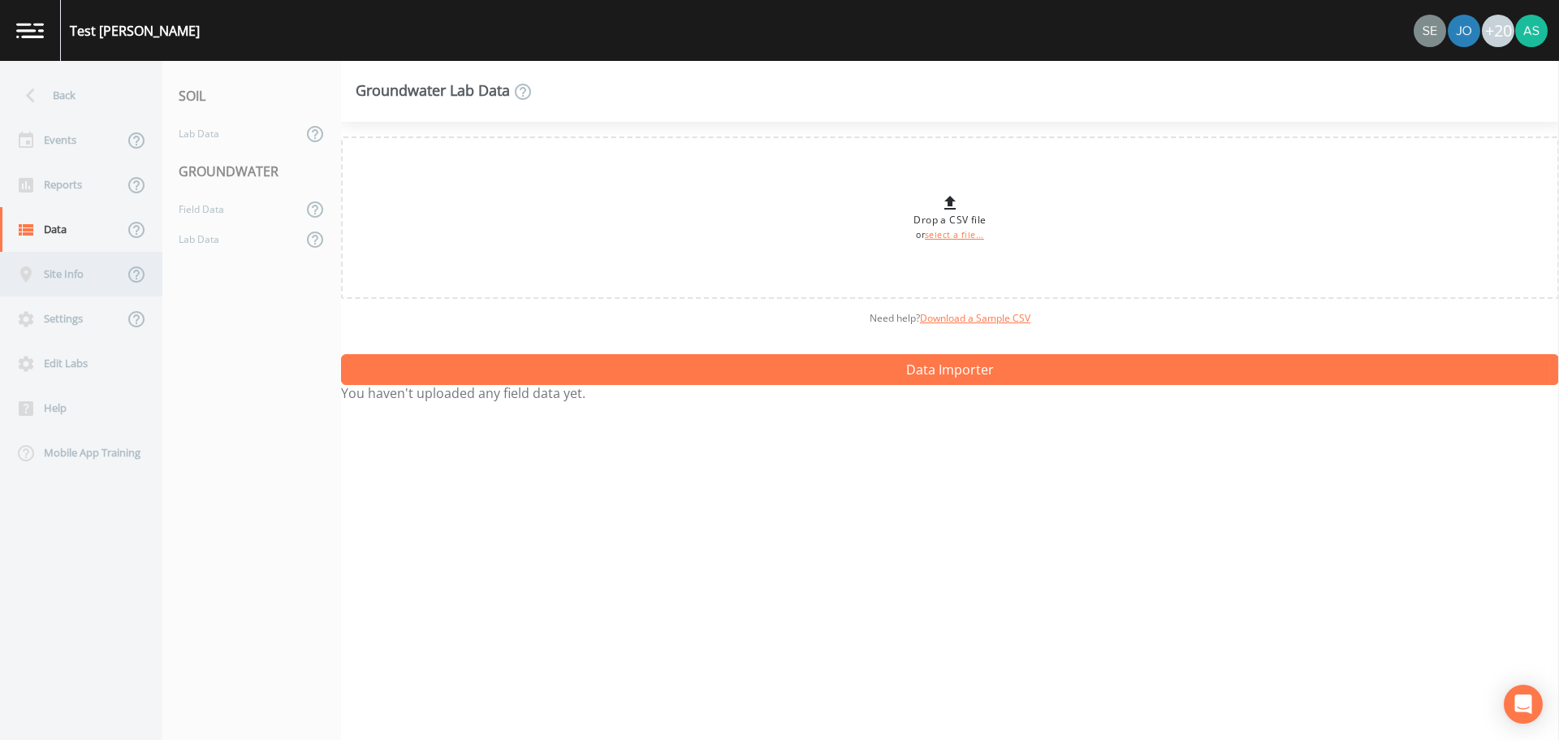
click at [91, 277] on div "Site Info" at bounding box center [61, 274] width 123 height 45
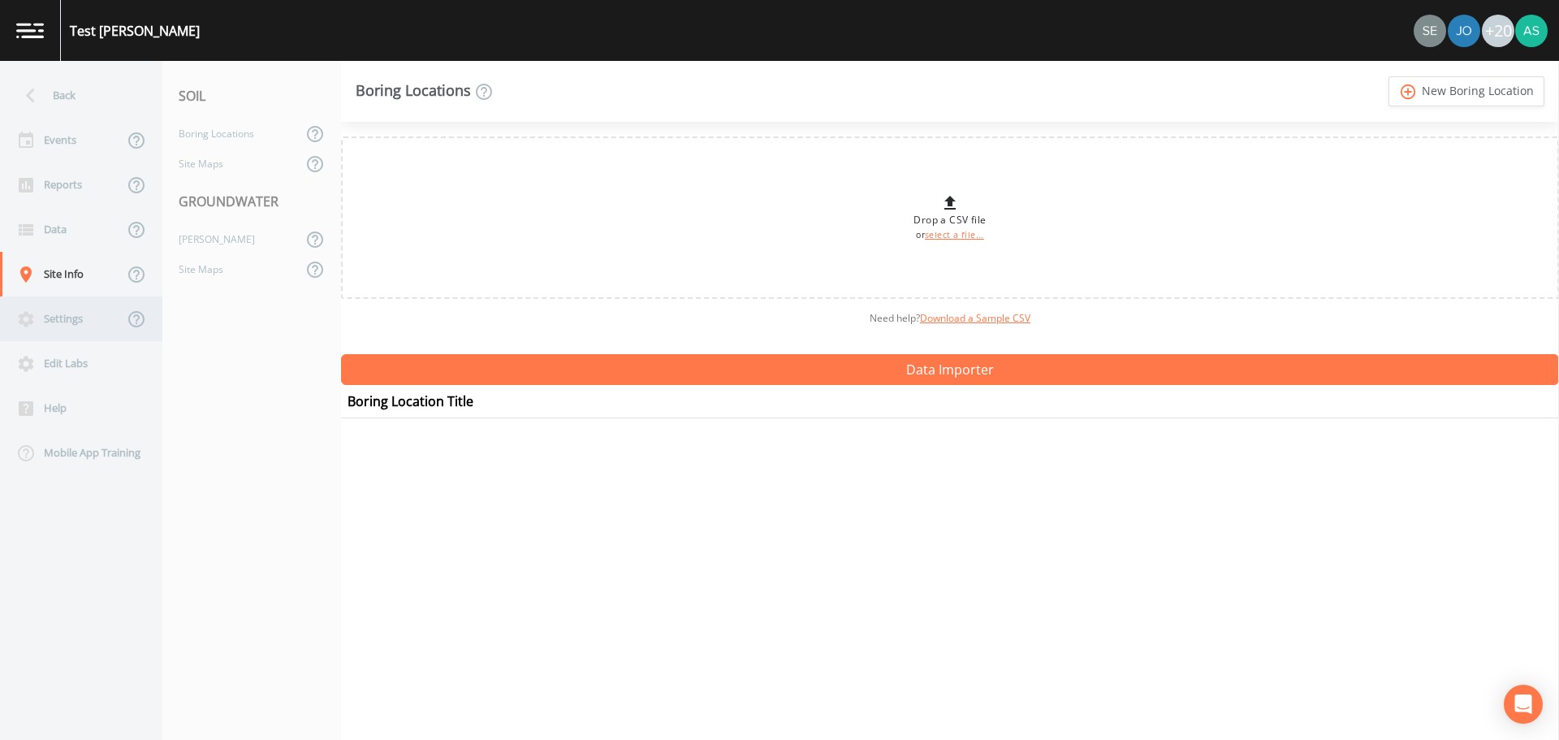
click at [79, 309] on div "Settings" at bounding box center [61, 318] width 123 height 45
select select "7a860adc-c5e7-43de-8b50-94dec2922485"
select select "[GEOGRAPHIC_DATA]"
select select "MST"
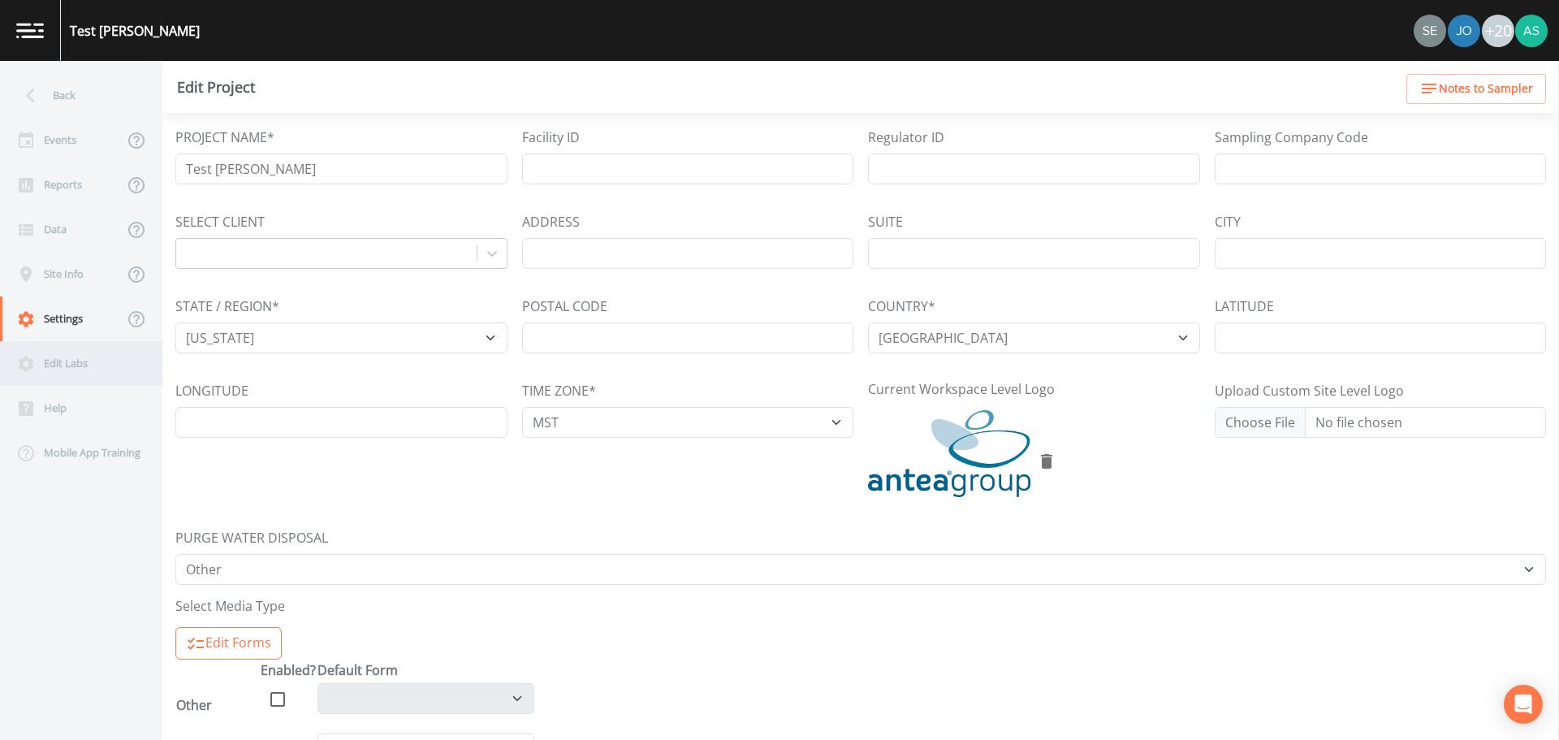
click at [75, 358] on div "Edit Labs" at bounding box center [73, 363] width 146 height 45
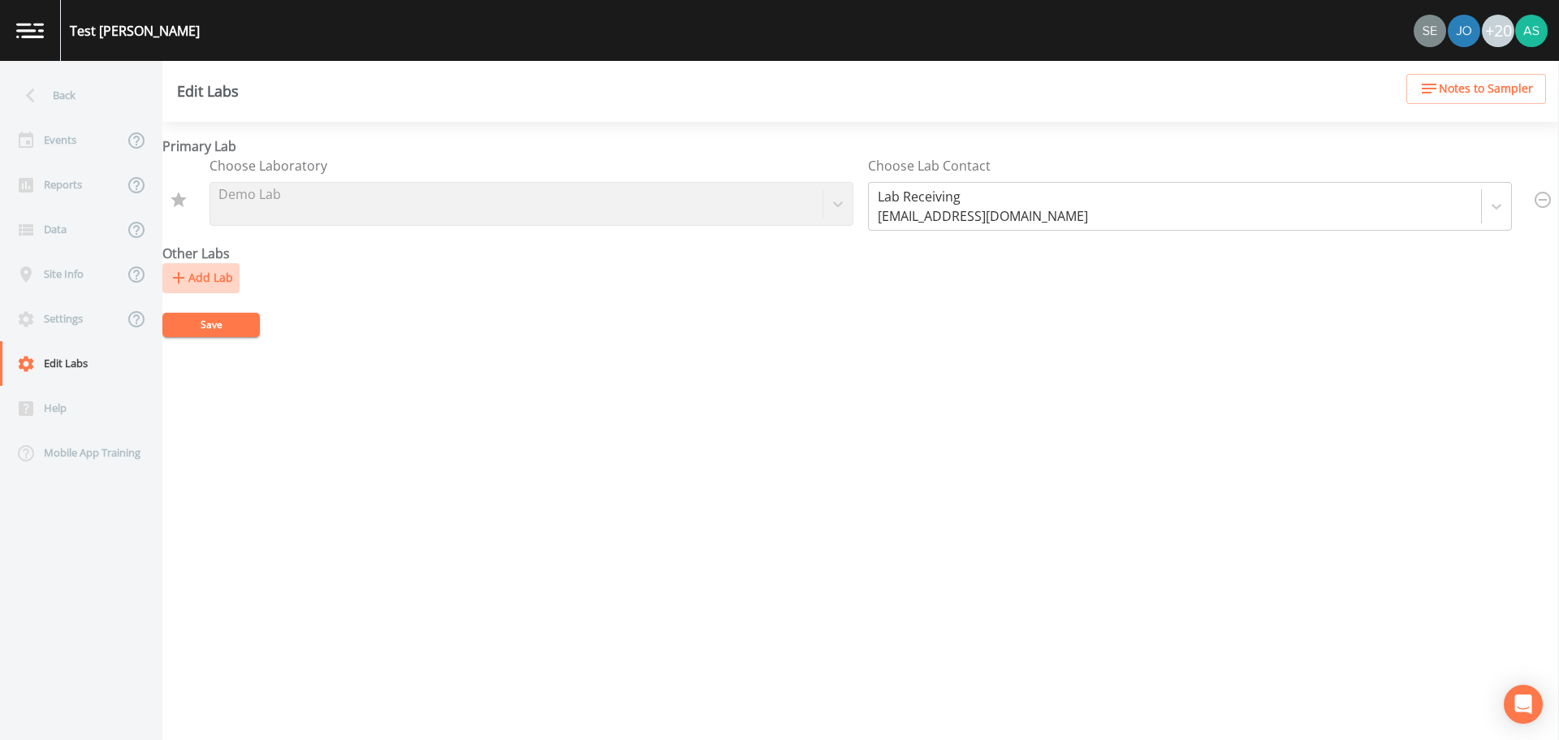
click at [203, 276] on button "Add Lab" at bounding box center [200, 278] width 77 height 30
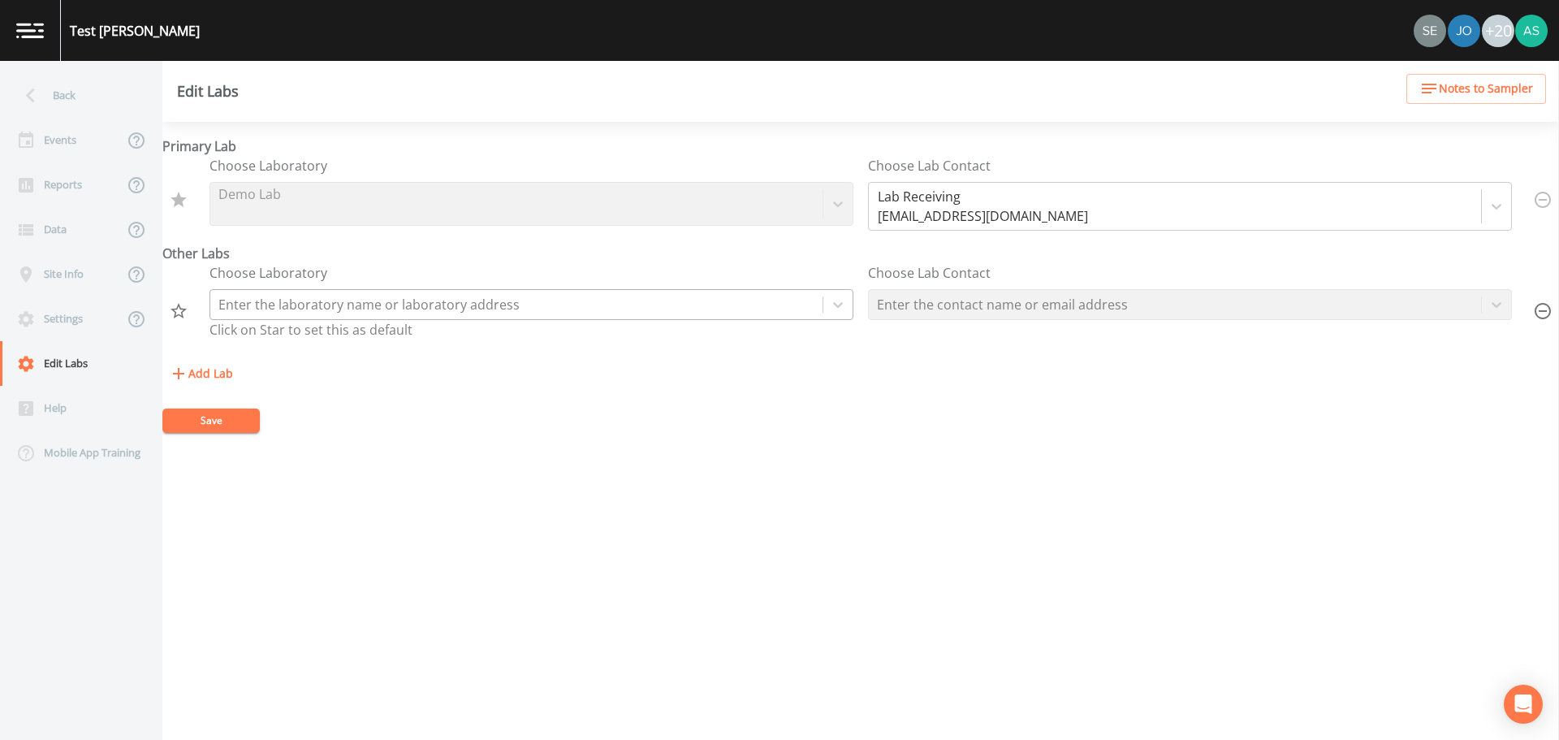
click at [467, 305] on div at bounding box center [516, 304] width 596 height 23
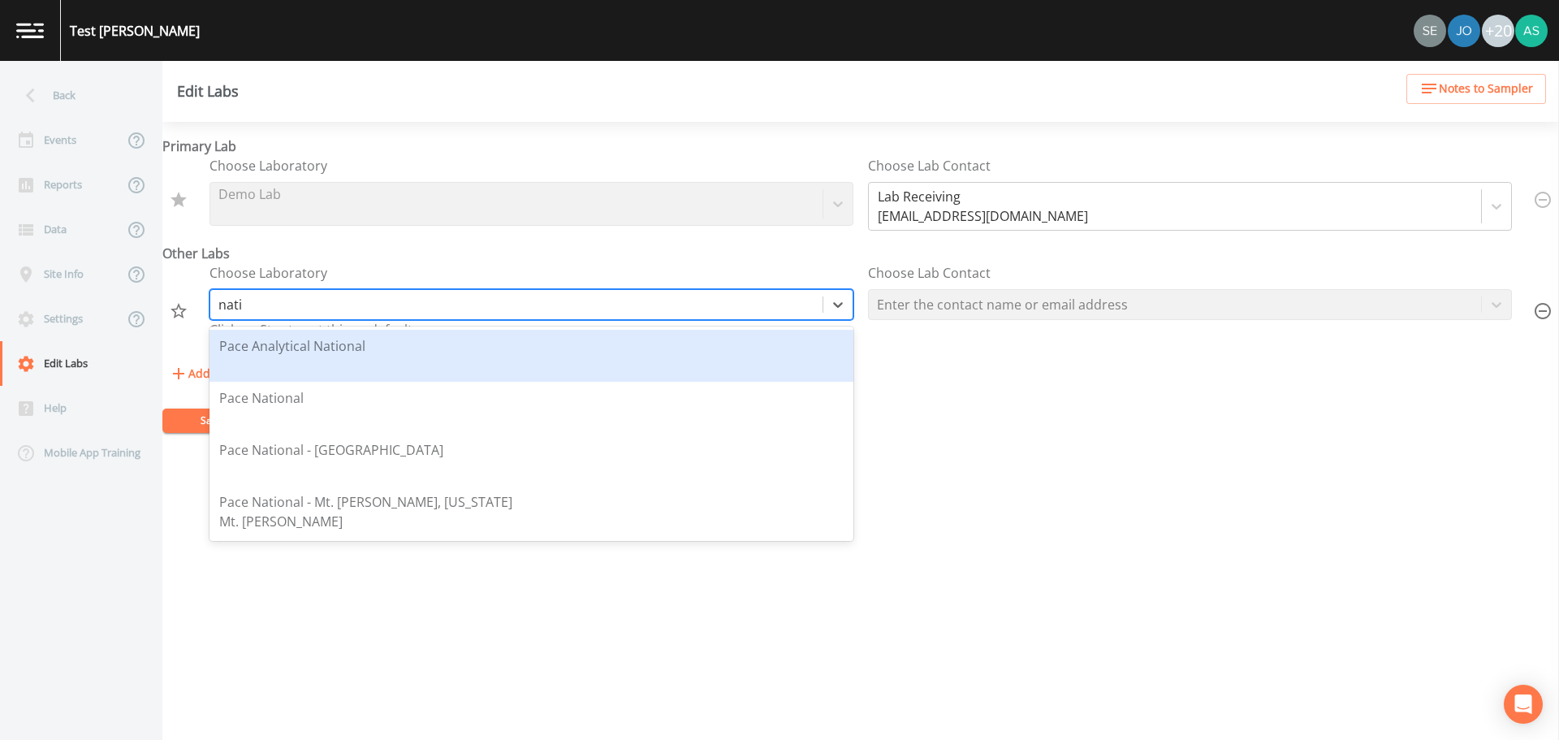
type input "natio"
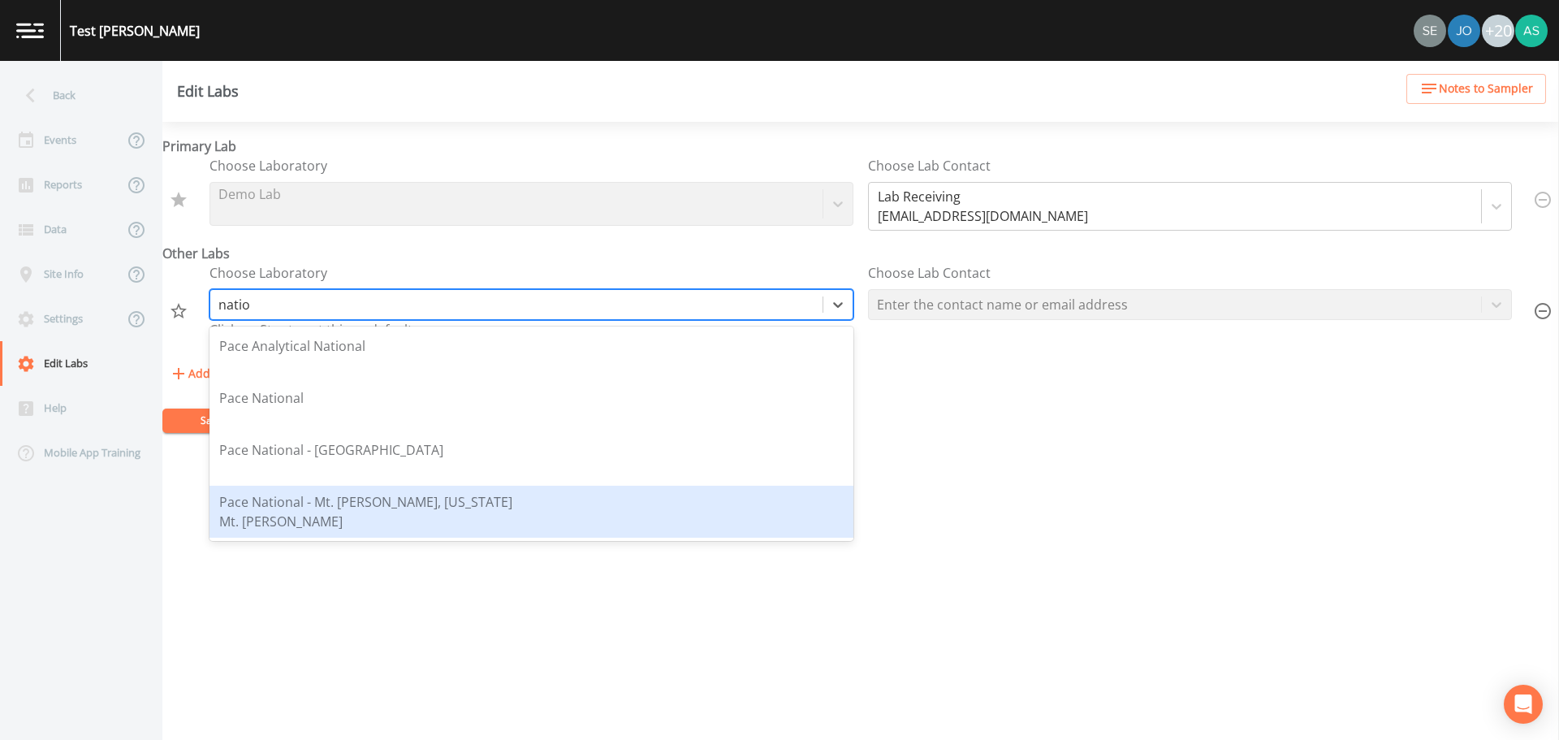
click at [378, 507] on div "Pace National - Mt. [PERSON_NAME], [US_STATE]" at bounding box center [365, 501] width 293 height 19
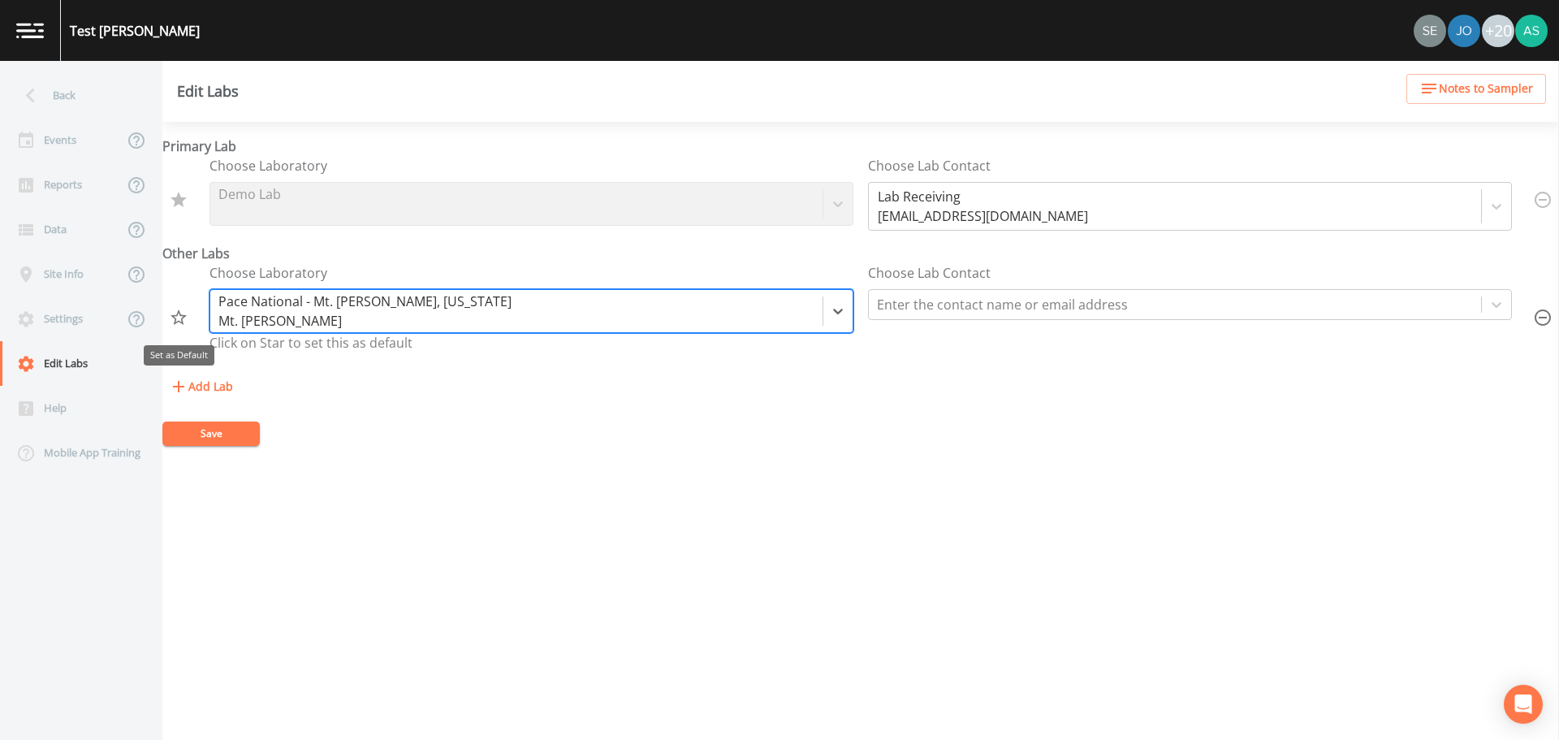
click at [180, 320] on icon "Set as Default" at bounding box center [178, 317] width 19 height 19
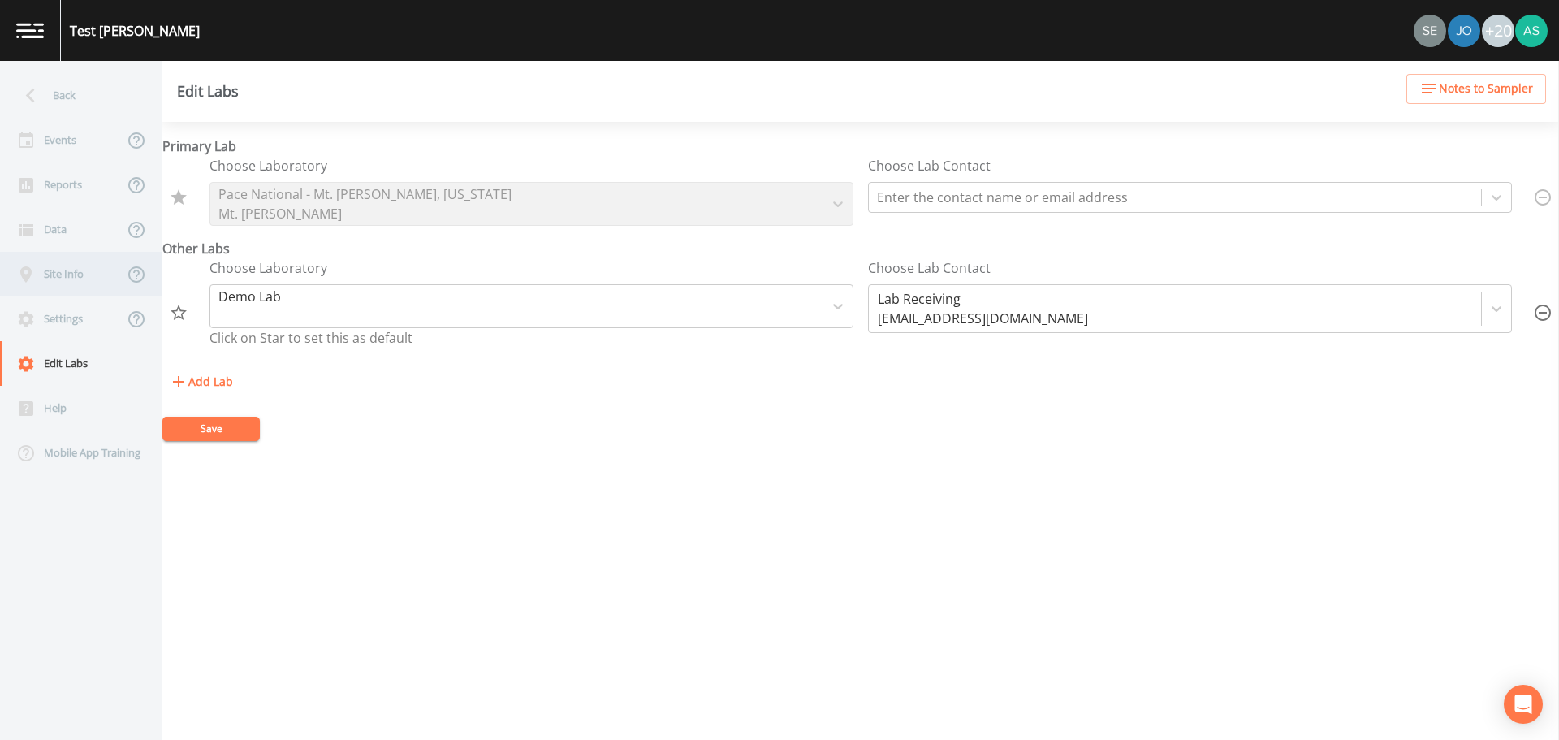
click at [68, 282] on div "Site Info" at bounding box center [61, 274] width 123 height 45
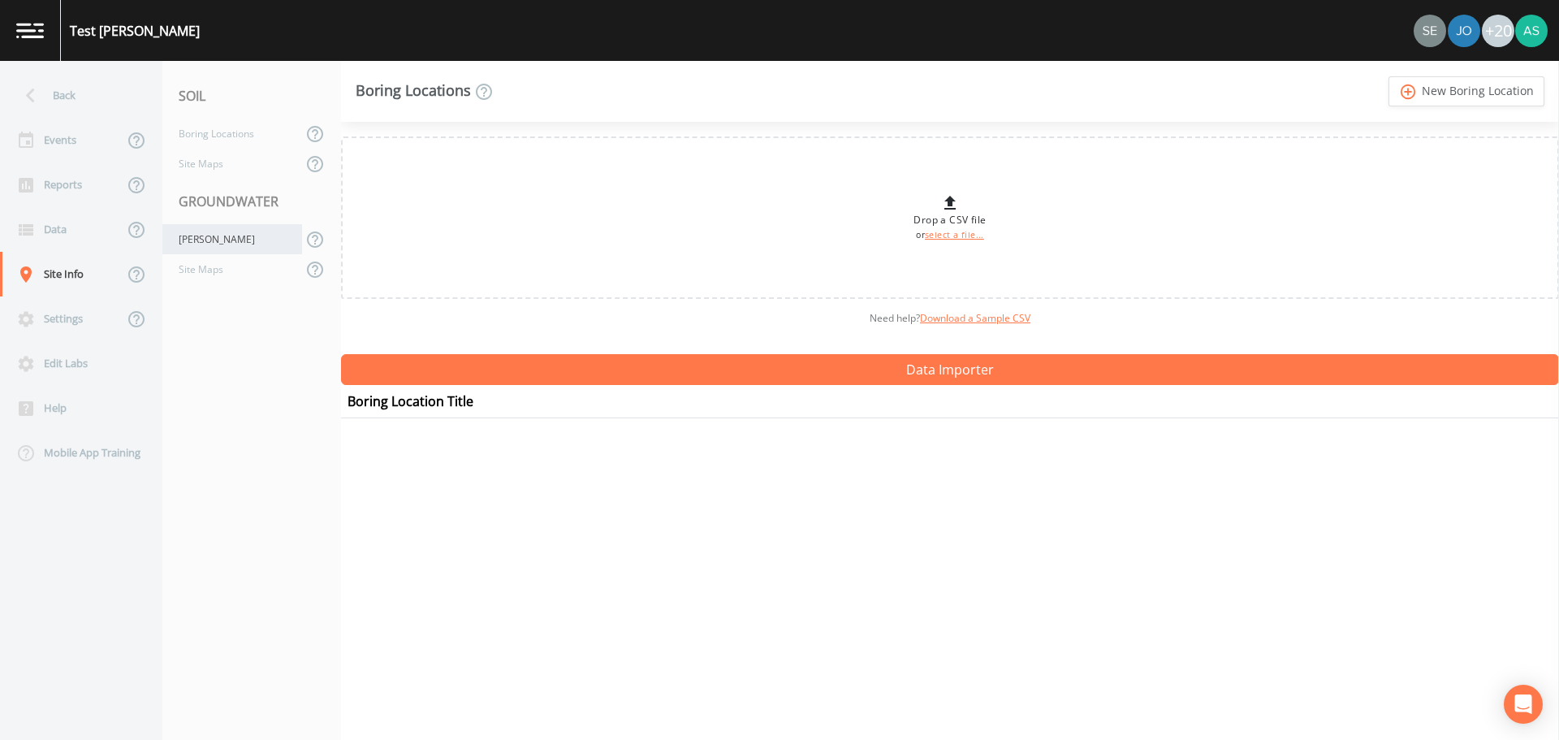
click at [186, 246] on div "[PERSON_NAME]" at bounding box center [232, 239] width 140 height 30
click at [58, 97] on div "Back" at bounding box center [73, 95] width 146 height 45
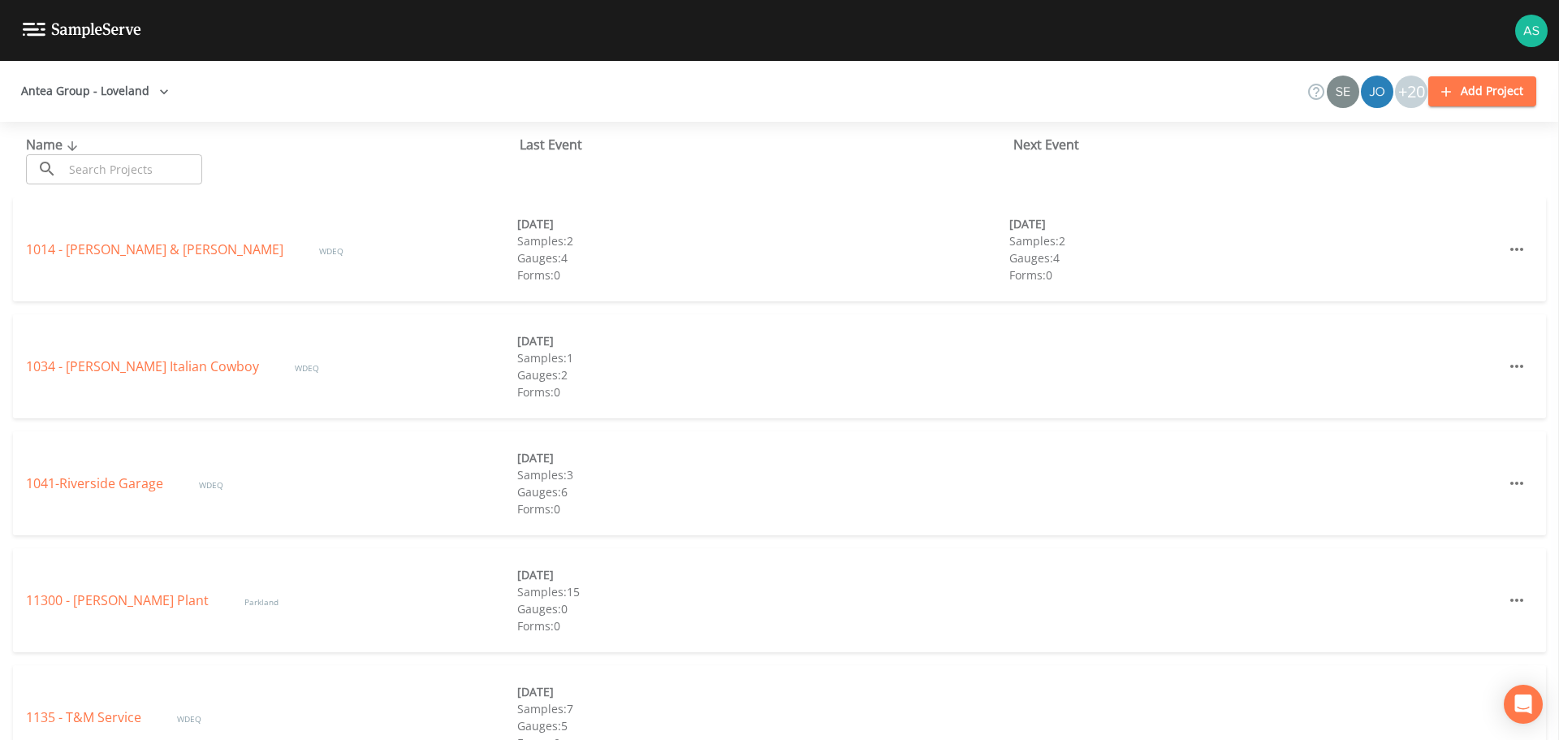
click at [130, 182] on input "text" at bounding box center [132, 169] width 139 height 30
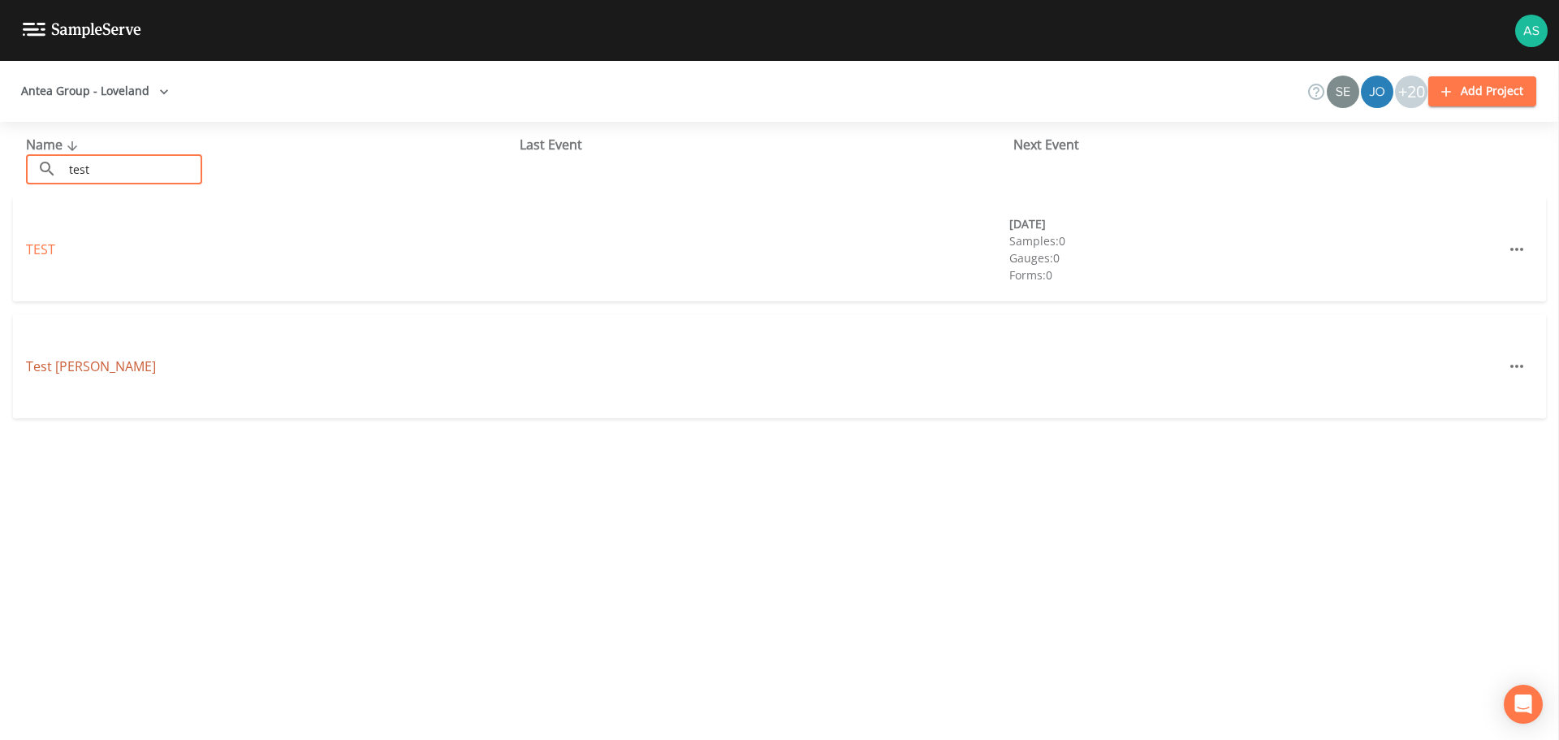
type input "test"
click at [84, 365] on link "Test [PERSON_NAME]" at bounding box center [91, 366] width 130 height 18
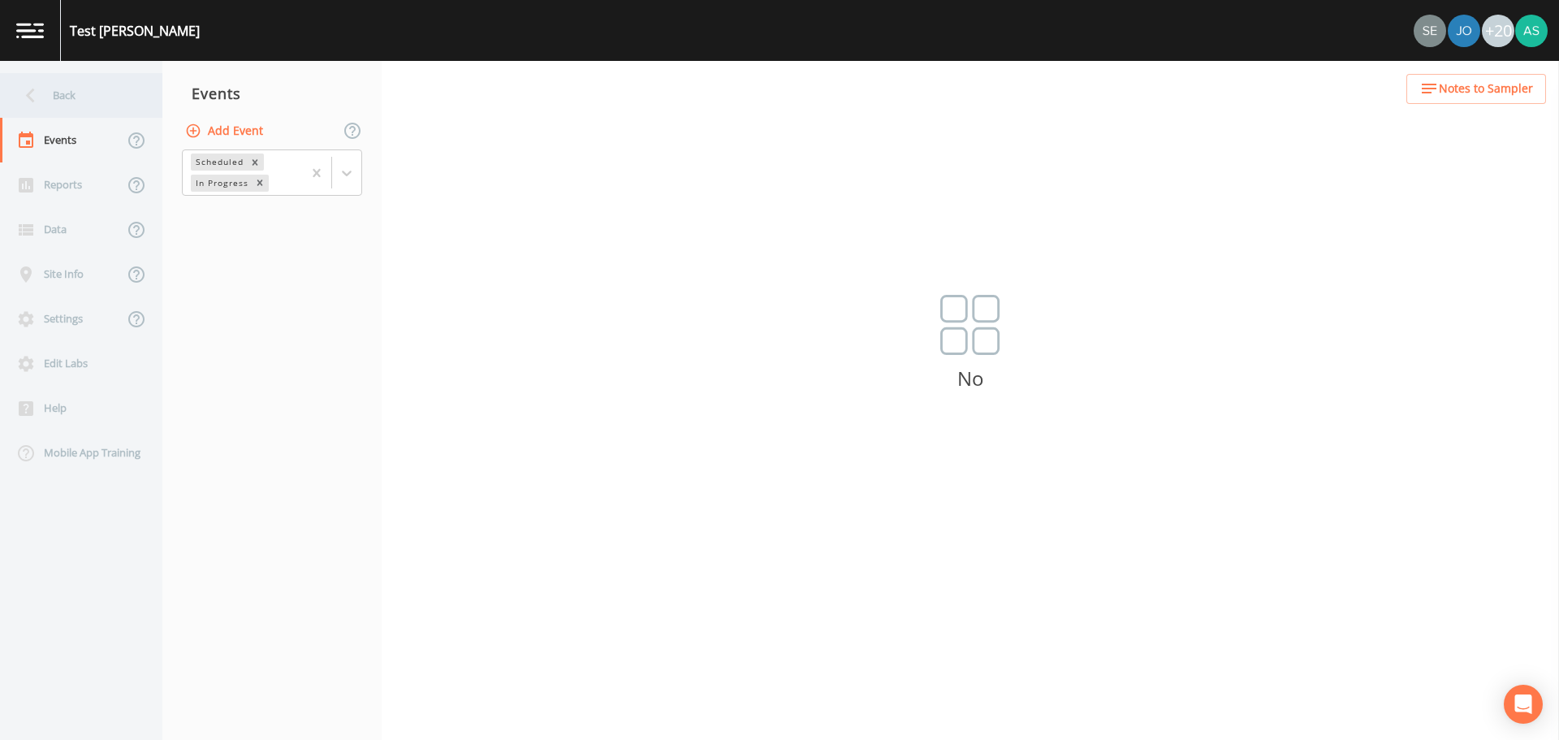
click at [67, 100] on div "Back" at bounding box center [73, 95] width 146 height 45
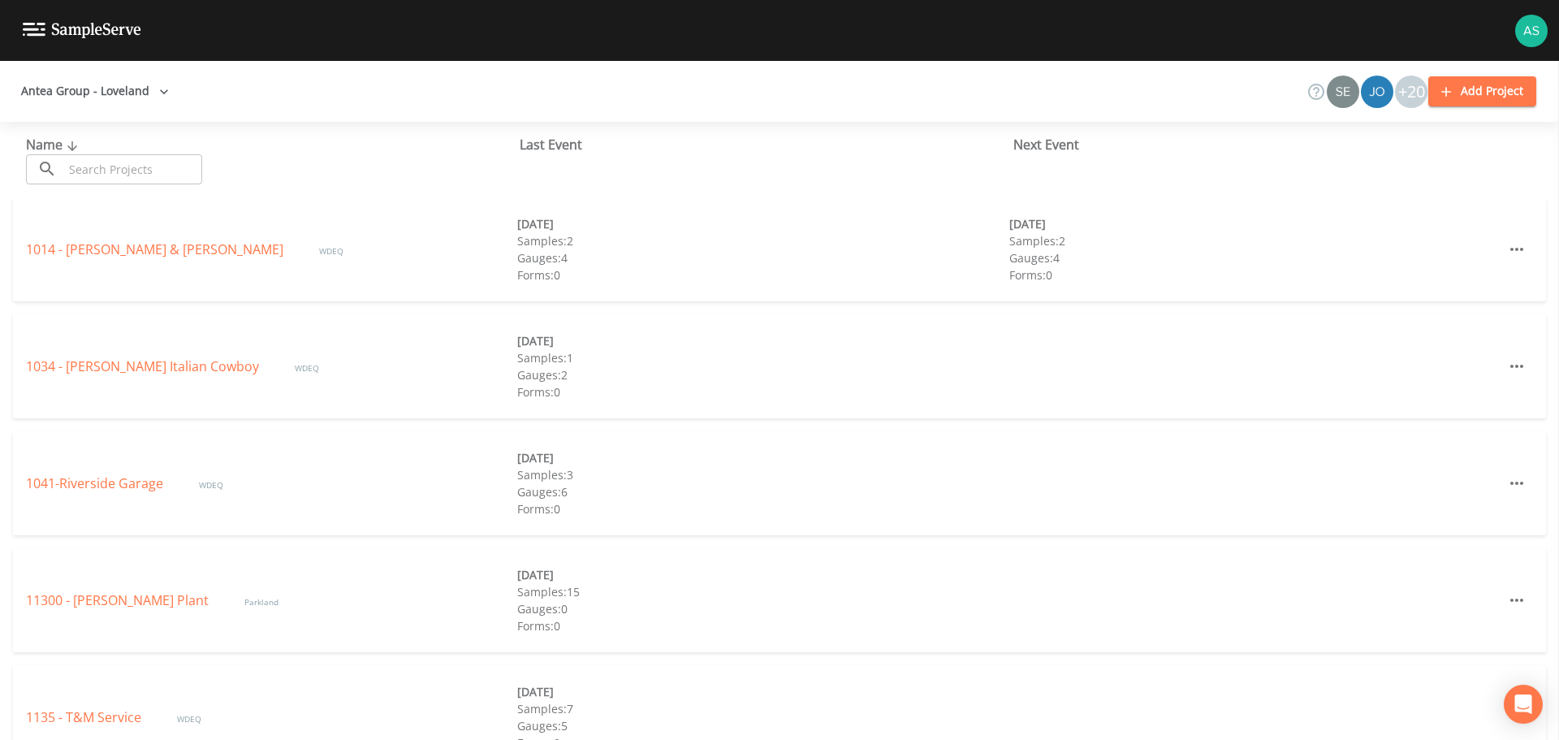
click at [120, 162] on input "text" at bounding box center [132, 169] width 139 height 30
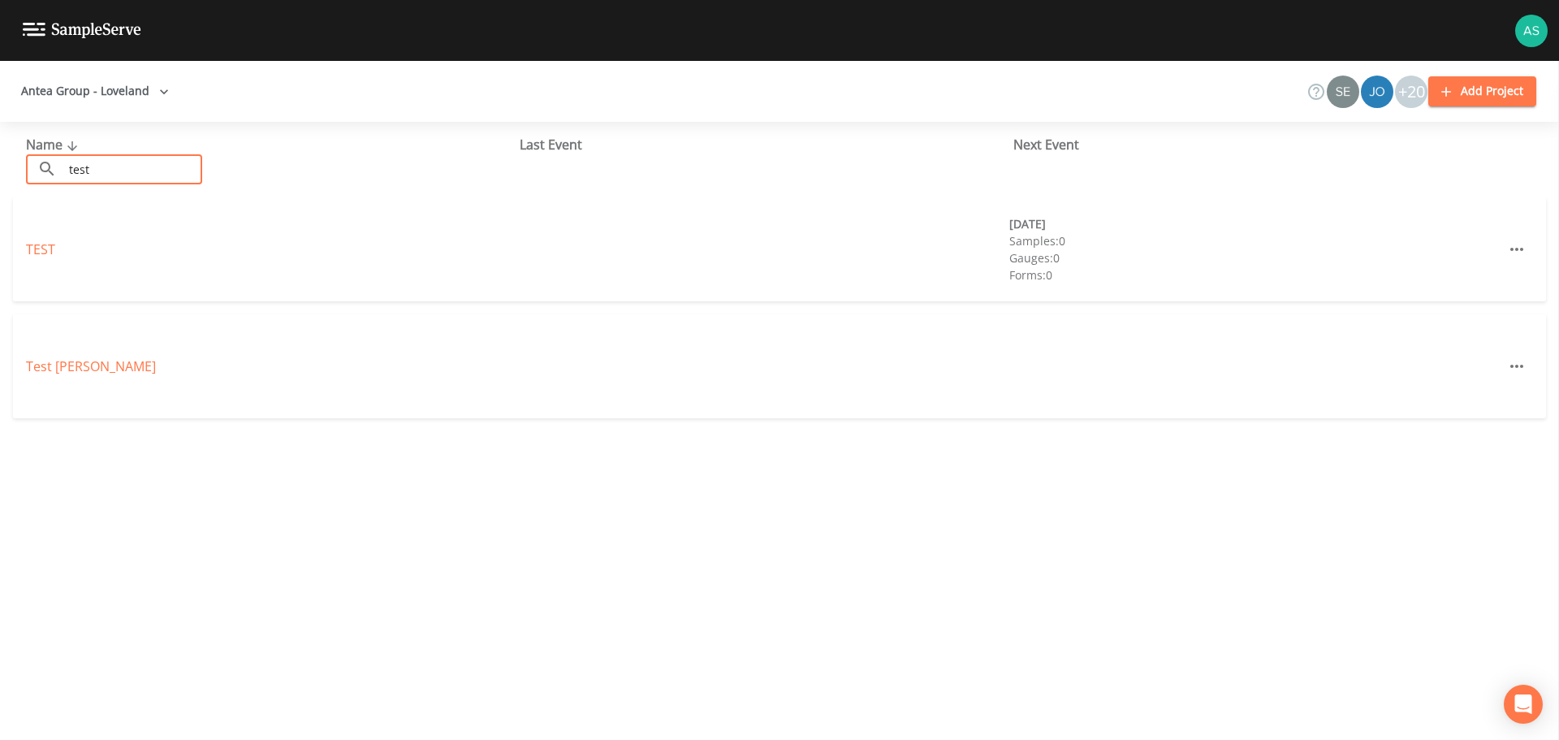
type input "test"
click at [1508, 365] on icon "button" at bounding box center [1516, 365] width 19 height 19
click at [1480, 433] on span "Delete" at bounding box center [1495, 432] width 40 height 19
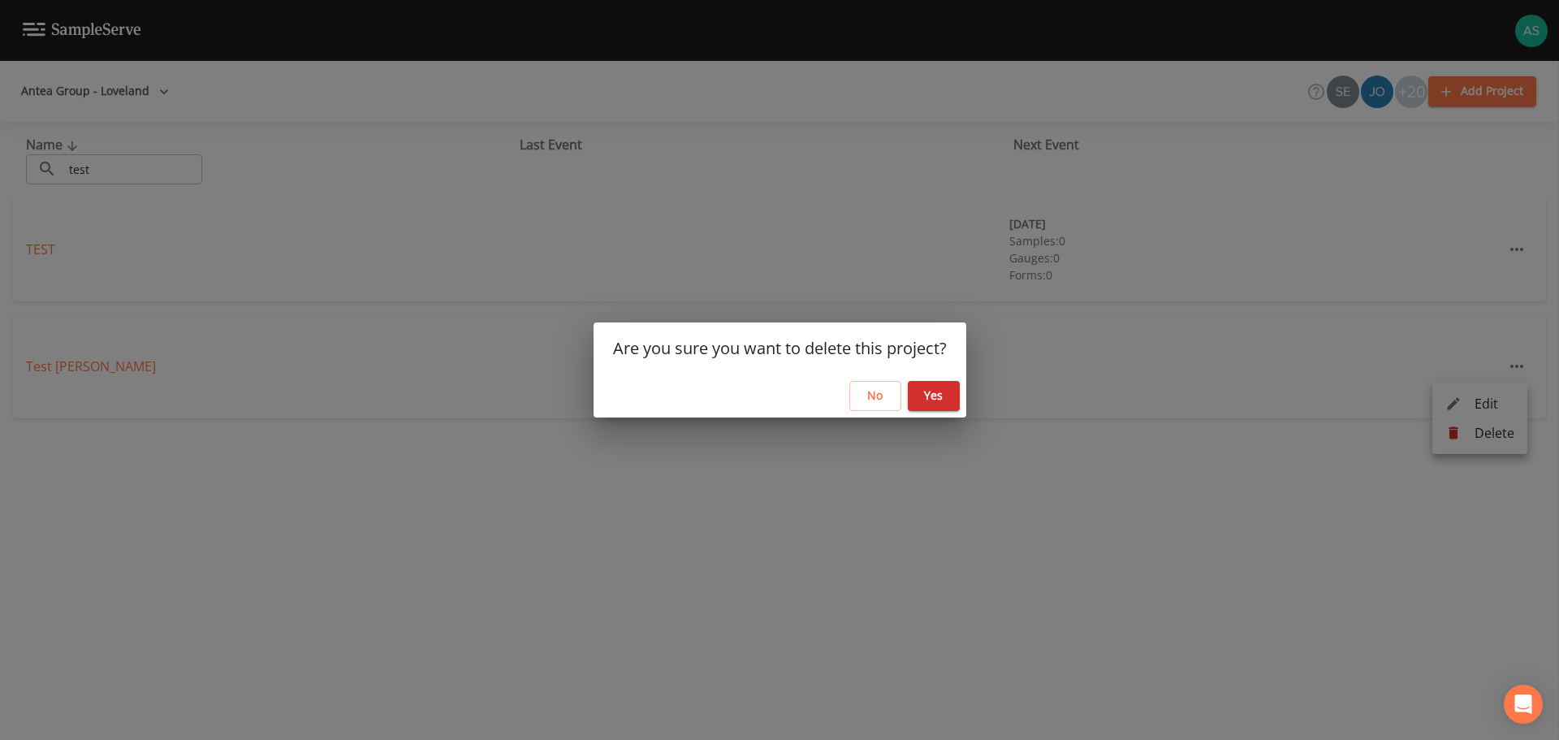
click at [936, 394] on button "Yes" at bounding box center [934, 396] width 52 height 30
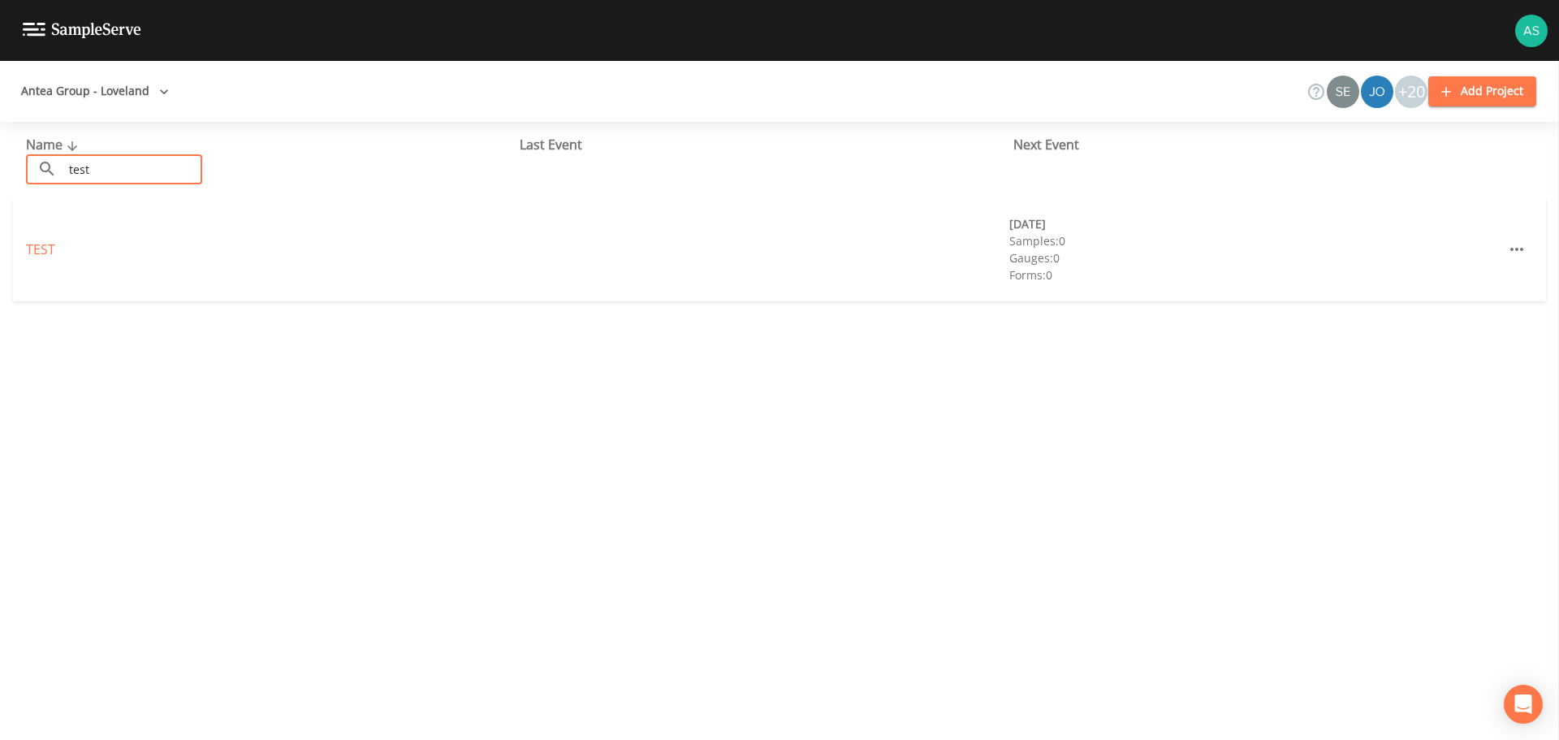
drag, startPoint x: 114, startPoint y: 167, endPoint x: 0, endPoint y: 155, distance: 114.3
click at [0, 155] on div "Name ​ test ​ Last Event Next Event" at bounding box center [779, 160] width 1559 height 76
